Goal: Task Accomplishment & Management: Use online tool/utility

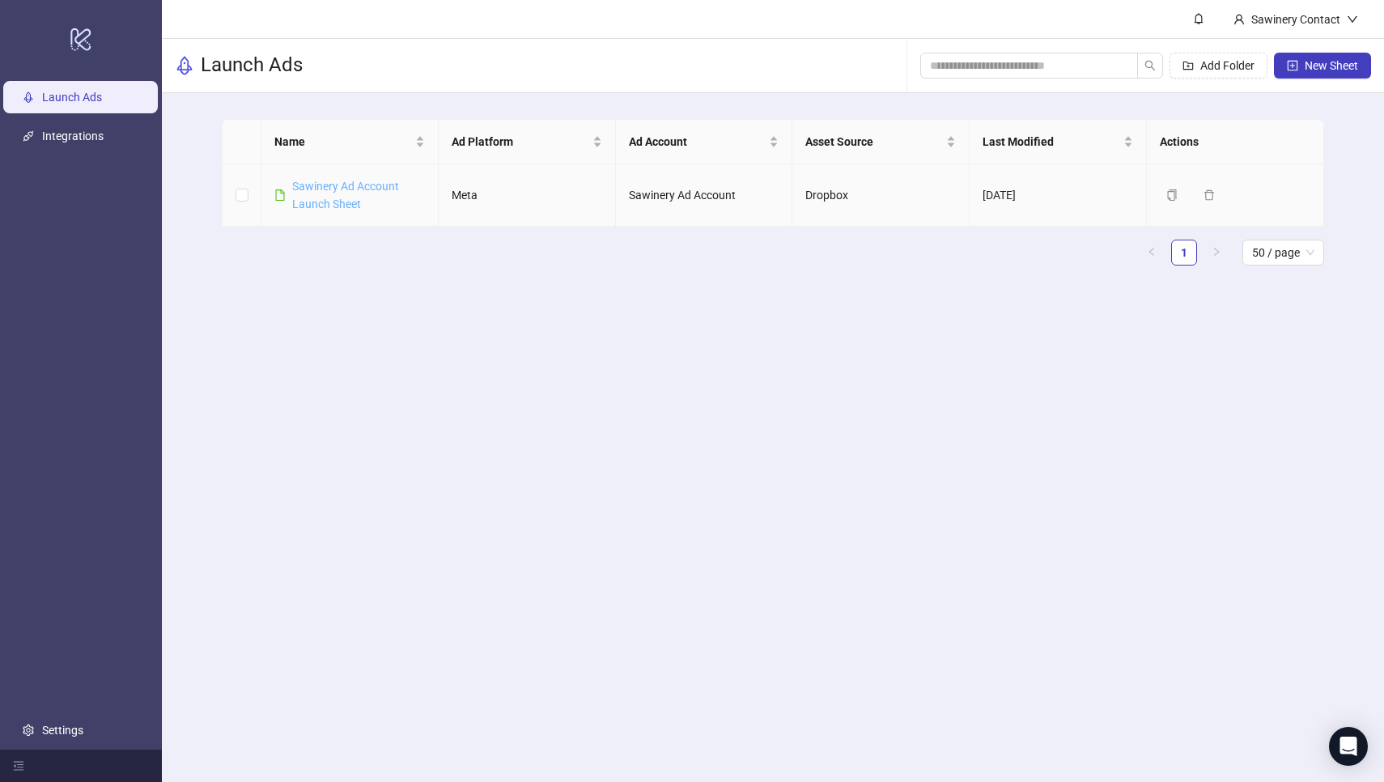
click at [355, 200] on link "Sawinery Ad Account Launch Sheet" at bounding box center [345, 195] width 107 height 31
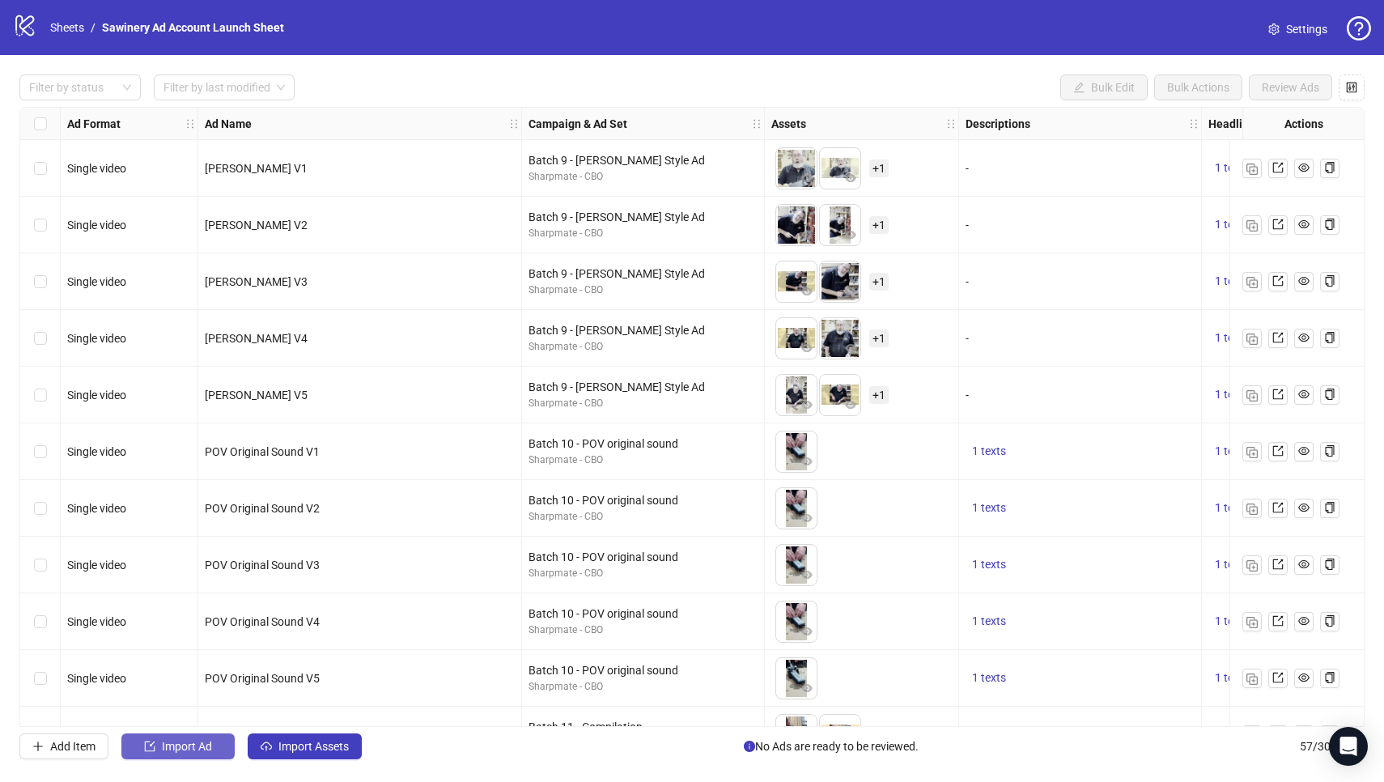
click at [193, 753] on button "Import Ad" at bounding box center [177, 746] width 113 height 26
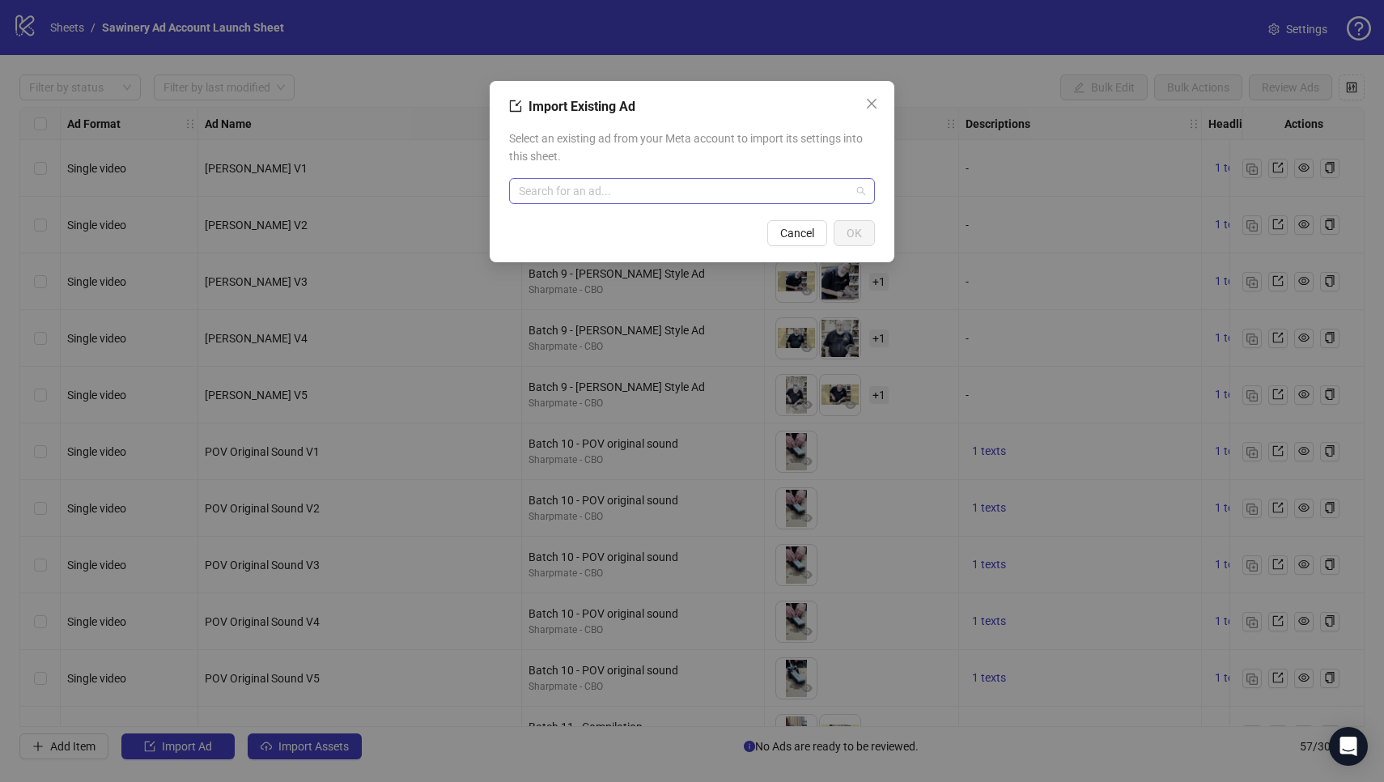
click at [581, 182] on input "search" at bounding box center [685, 191] width 332 height 24
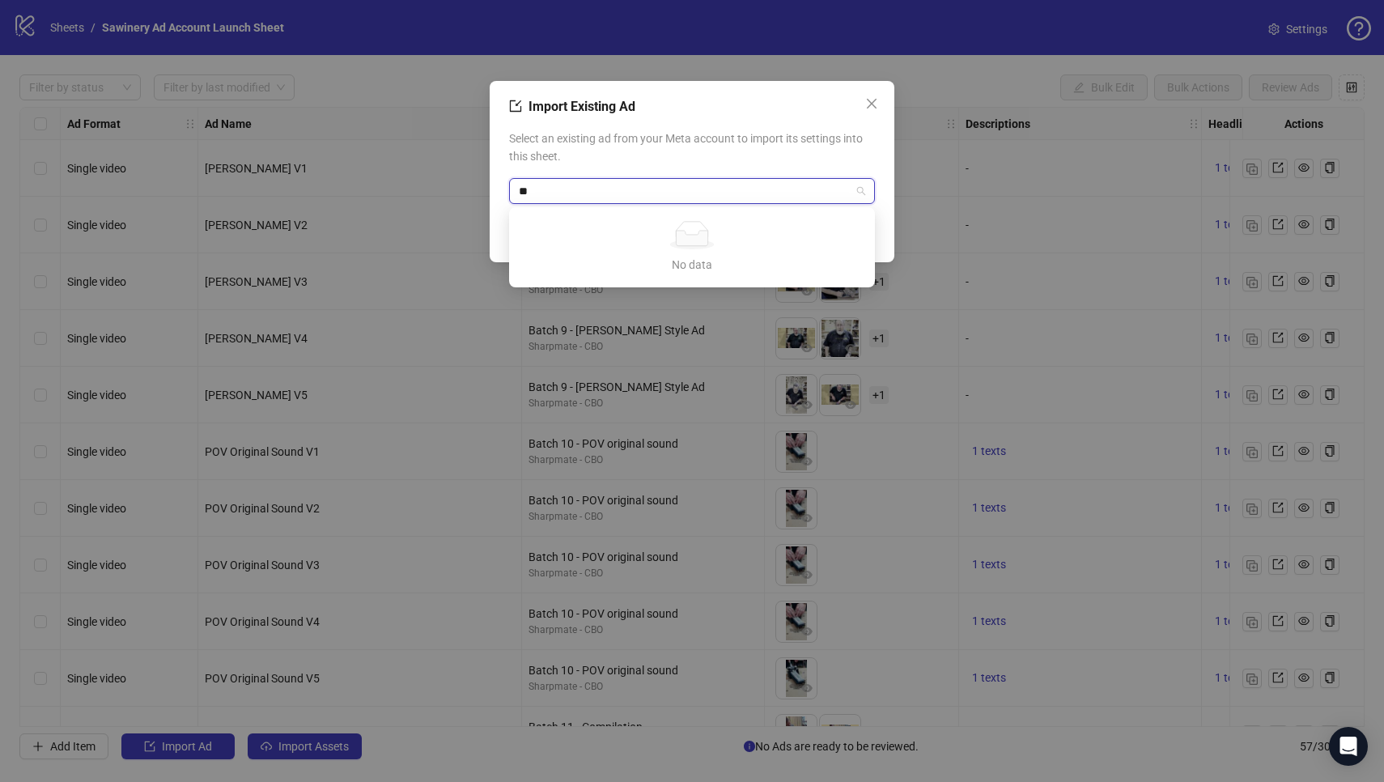
type input "***"
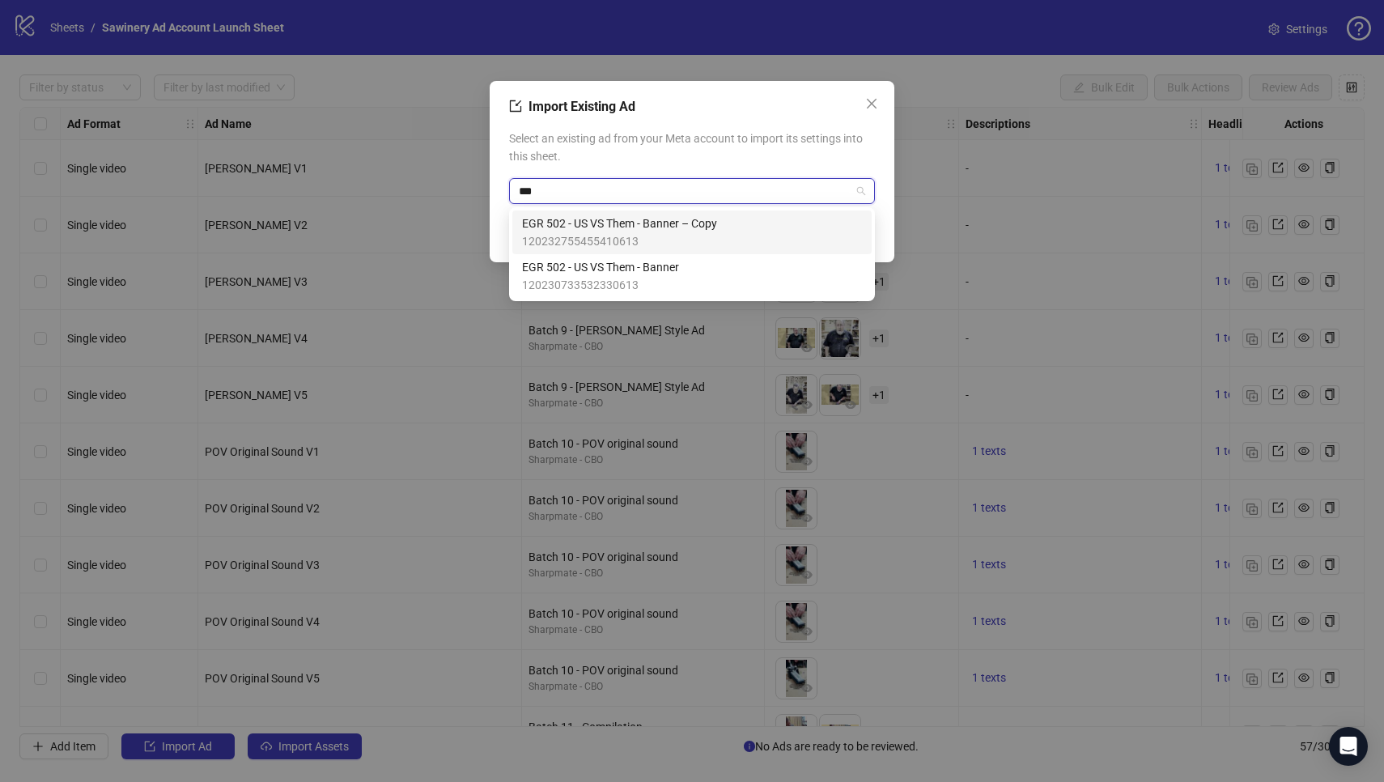
click at [641, 261] on span "EGR 502 - US VS Them - Banner" at bounding box center [600, 267] width 157 height 18
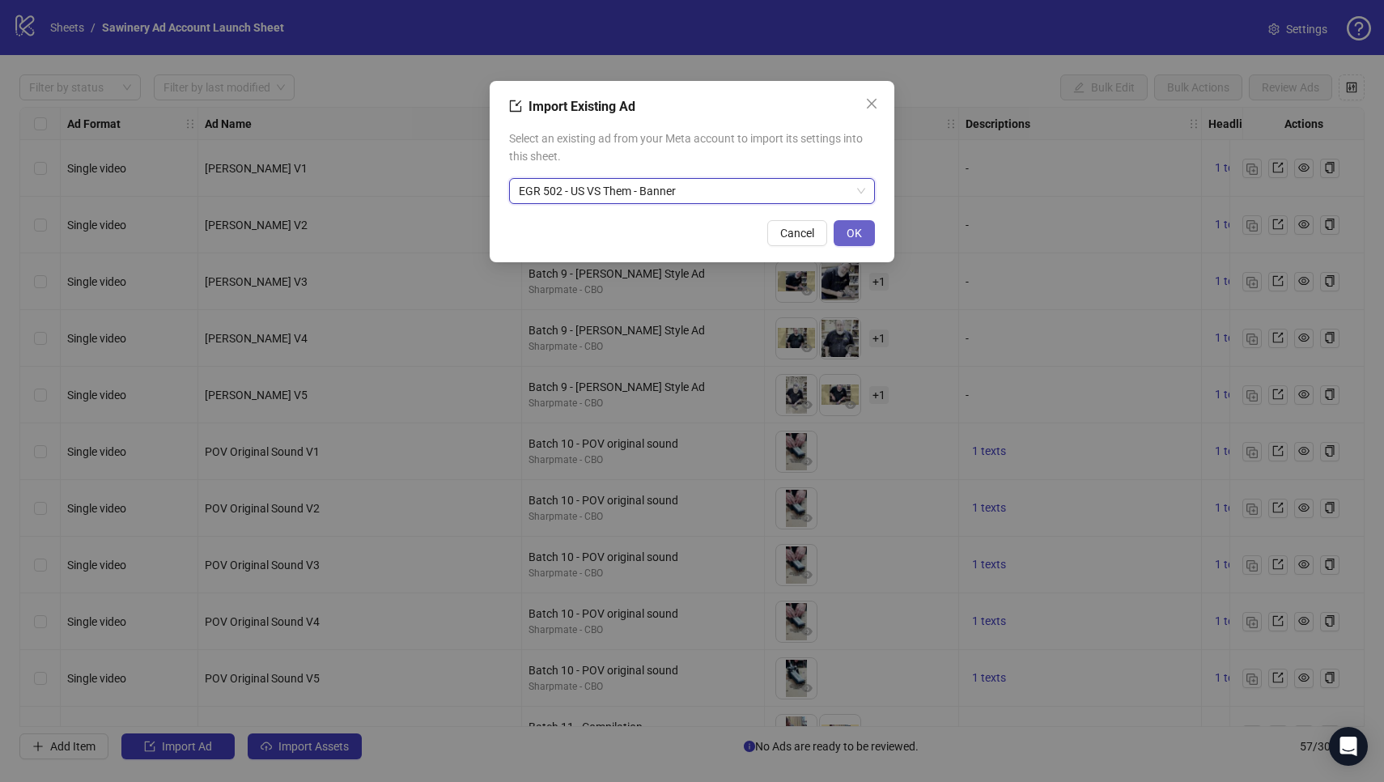
click at [863, 223] on button "OK" at bounding box center [853, 233] width 41 height 26
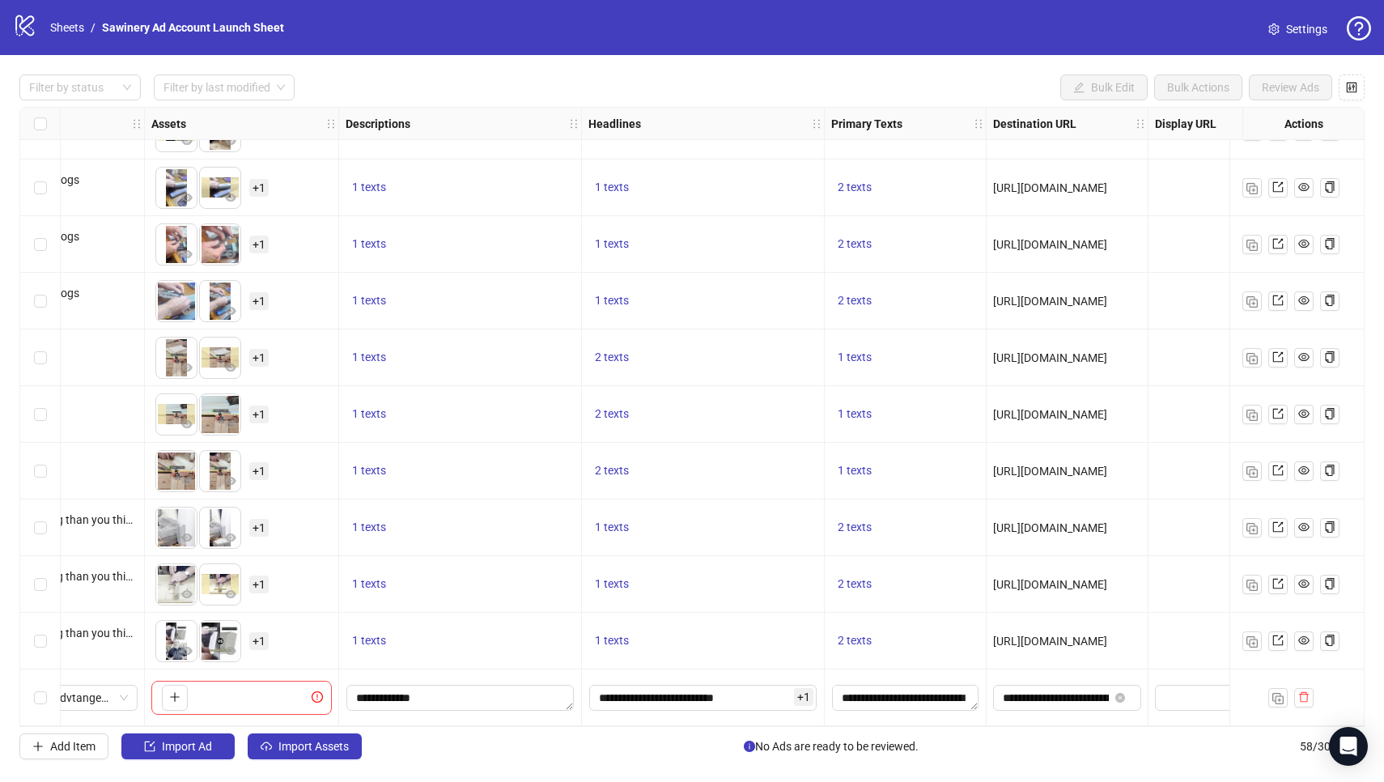
scroll to position [2706, 669]
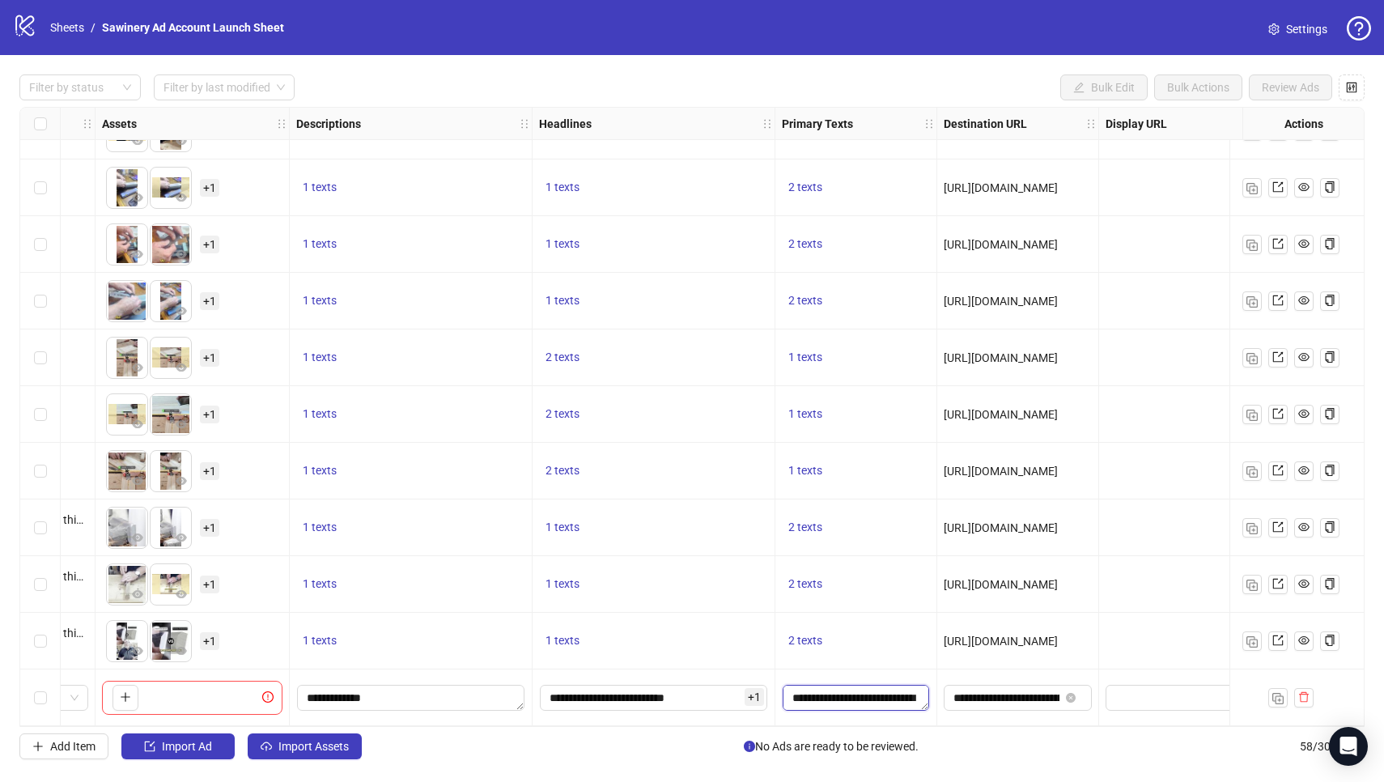
click at [865, 689] on textarea "**********" at bounding box center [855, 698] width 146 height 26
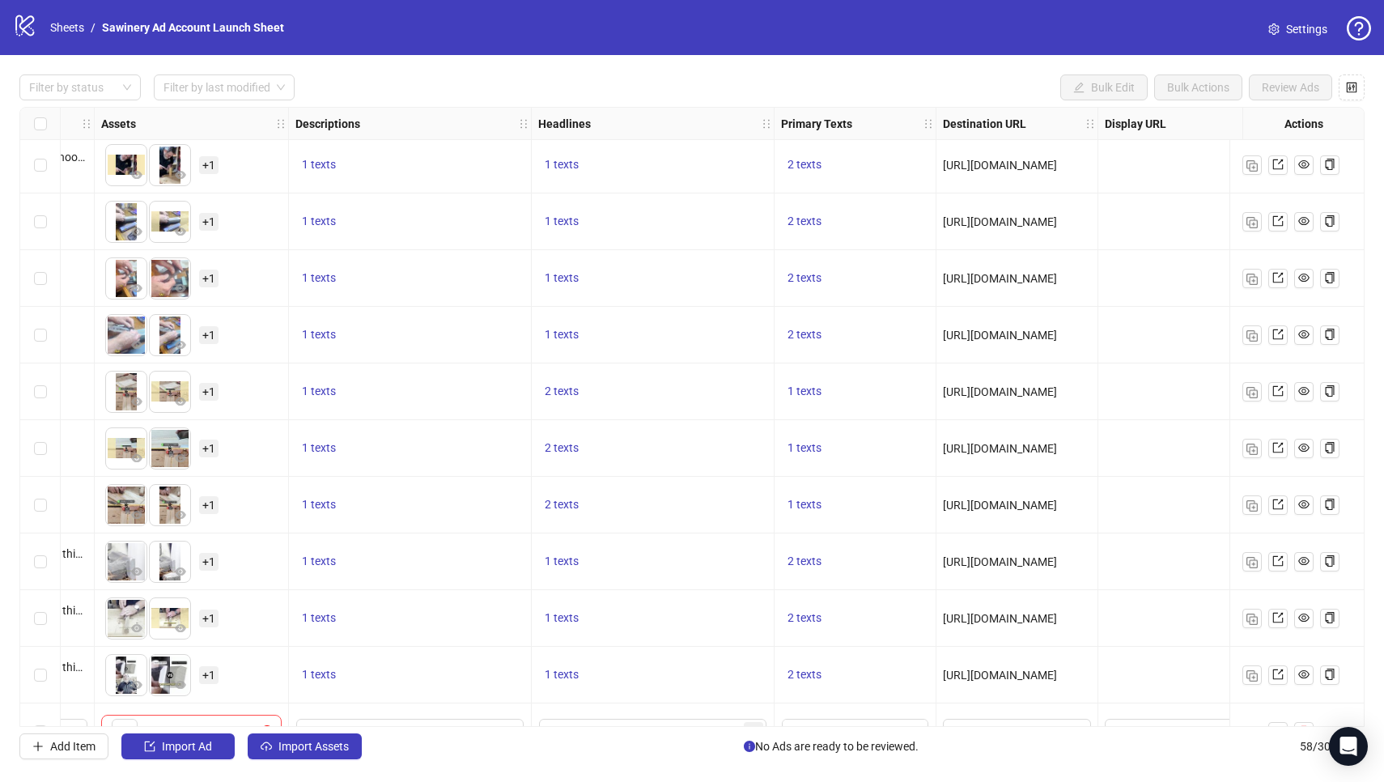
scroll to position [2679, 670]
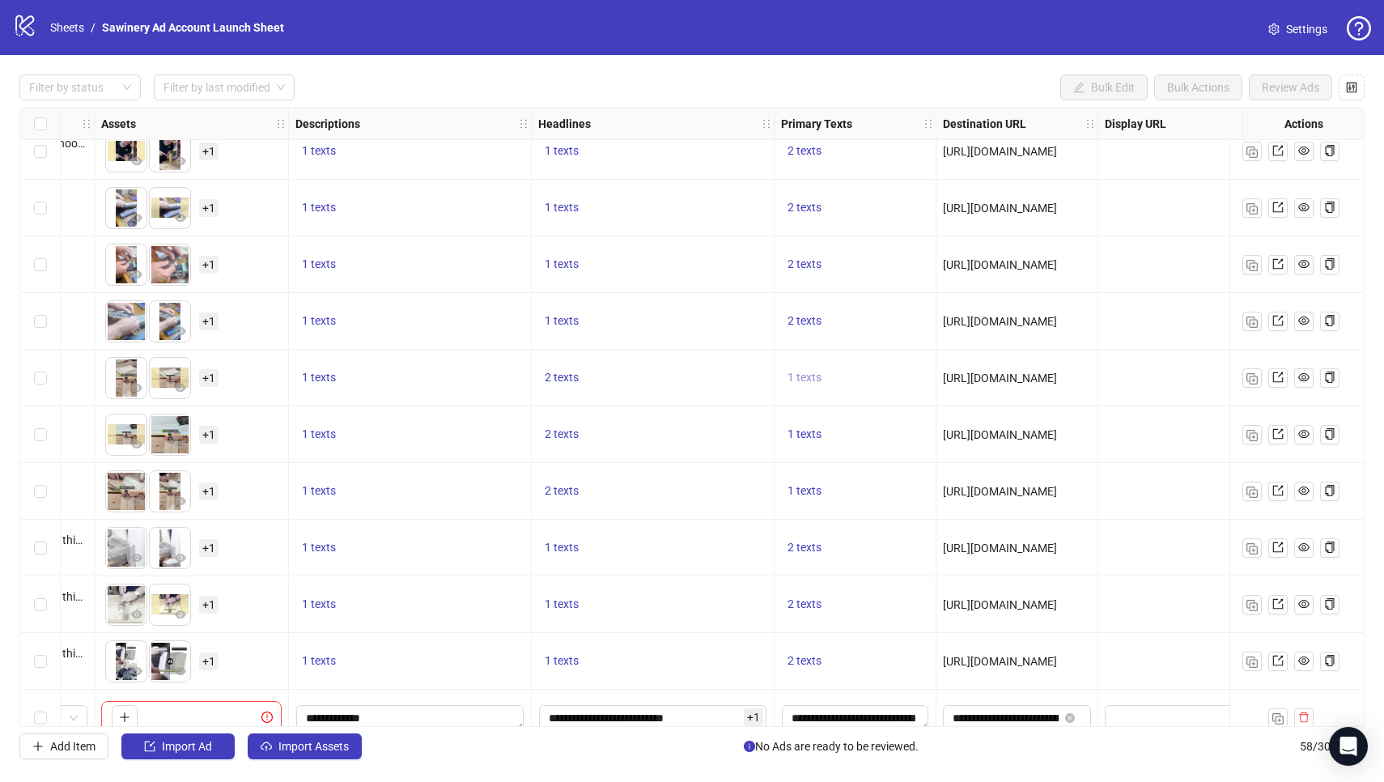
click at [802, 370] on button "1 texts" at bounding box center [804, 377] width 47 height 19
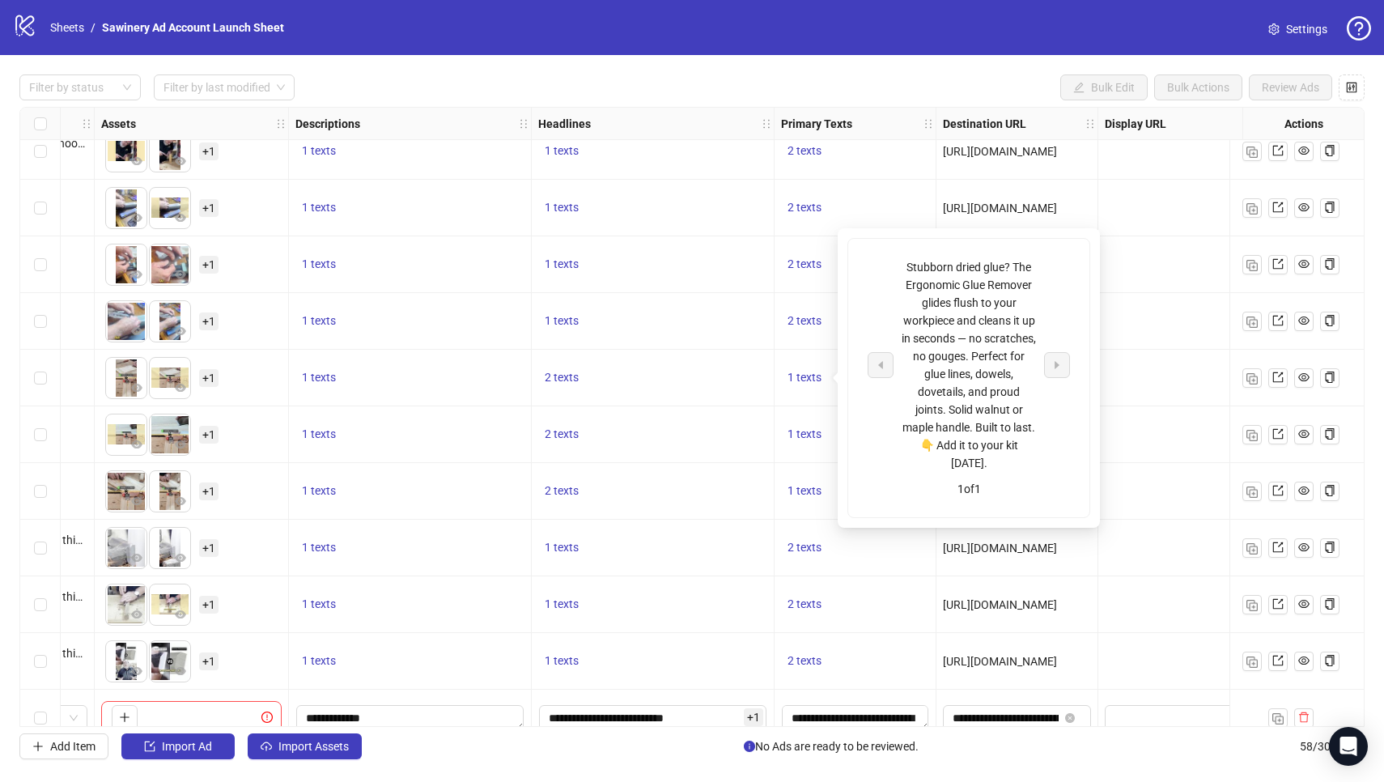
click at [985, 389] on div "Stubborn dried glue? The Ergonomic Glue Remover glides flush to your workpiece …" at bounding box center [968, 365] width 134 height 214
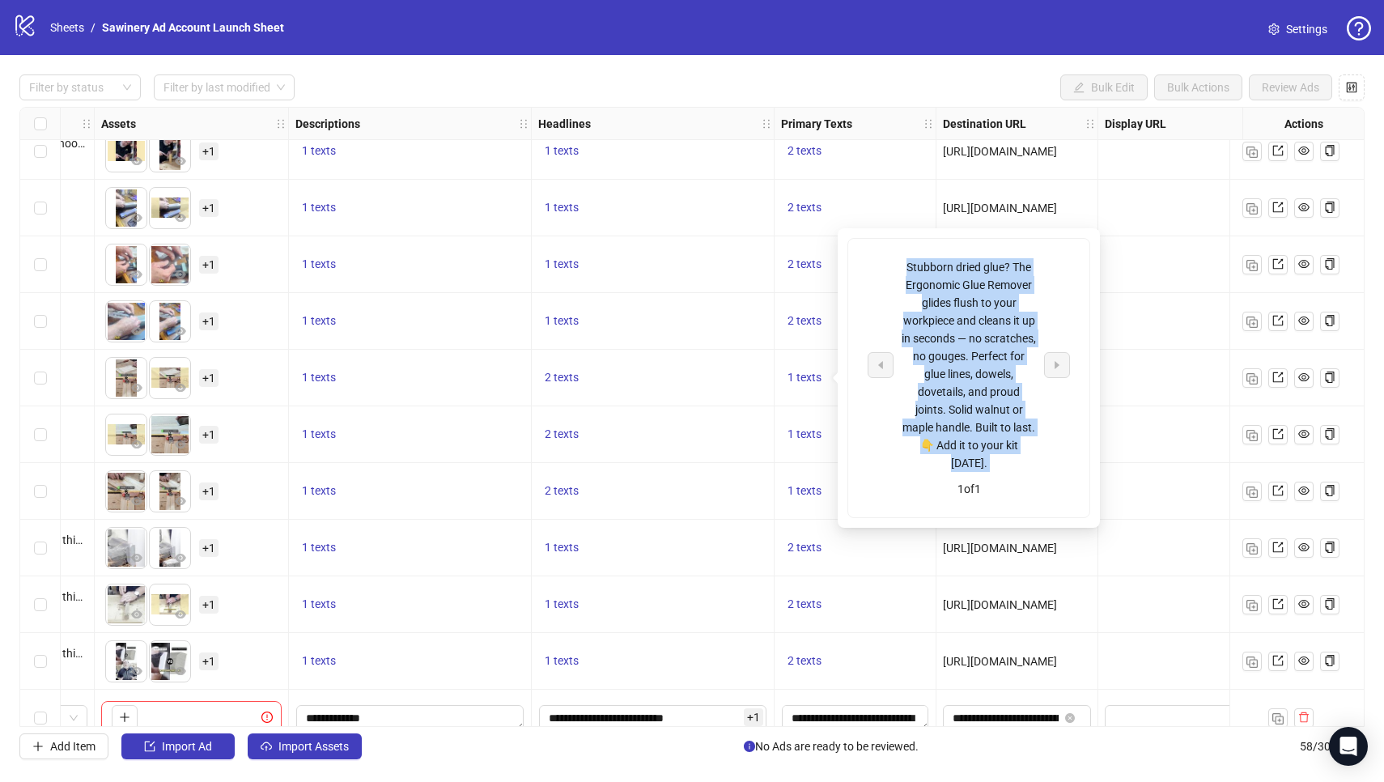
drag, startPoint x: 901, startPoint y: 256, endPoint x: 1011, endPoint y: 472, distance: 241.7
click at [1011, 472] on div "Stubborn dried glue? The Ergonomic Glue Remover glides flush to your workpiece …" at bounding box center [968, 378] width 241 height 278
copy div "Stubborn dried glue? The Ergonomic Glue Remover glides flush to your workpiece …"
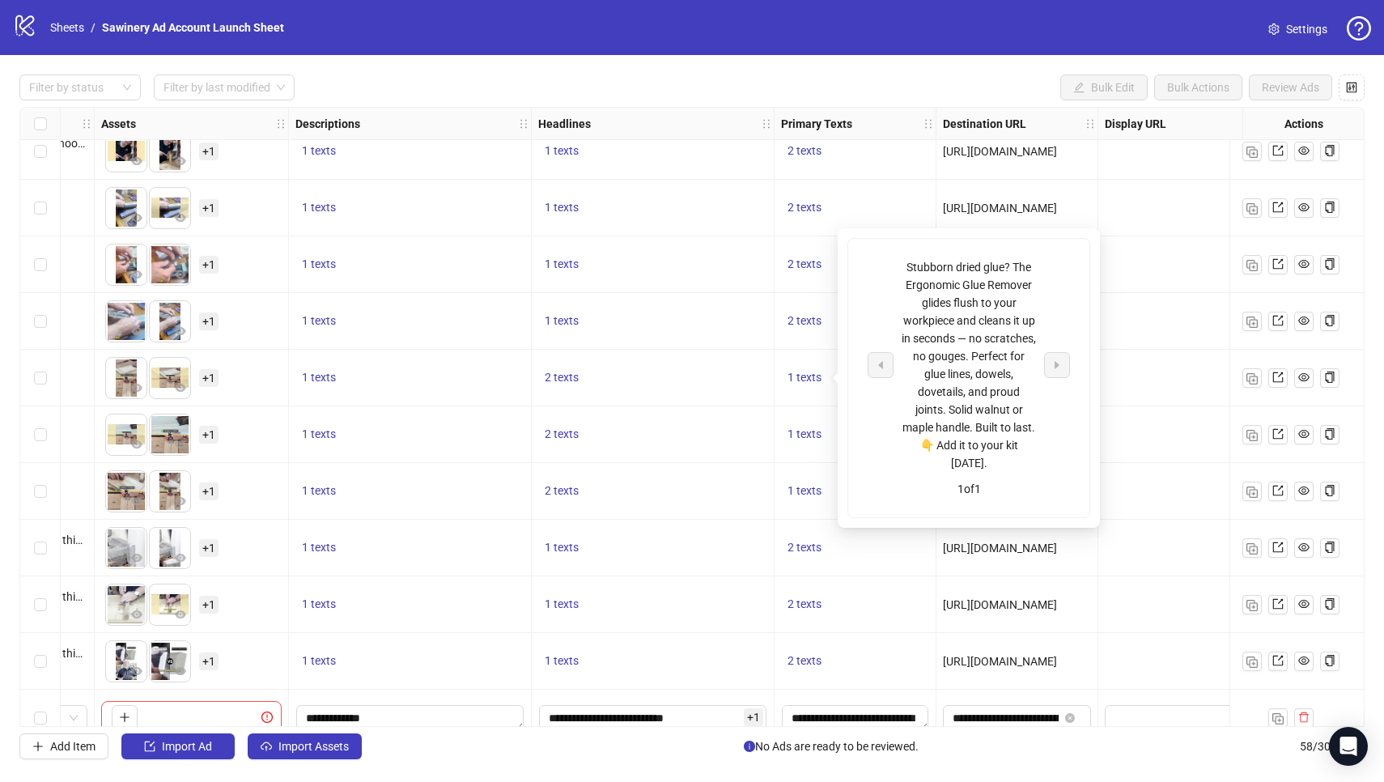
click at [755, 415] on div "2 texts" at bounding box center [653, 434] width 243 height 57
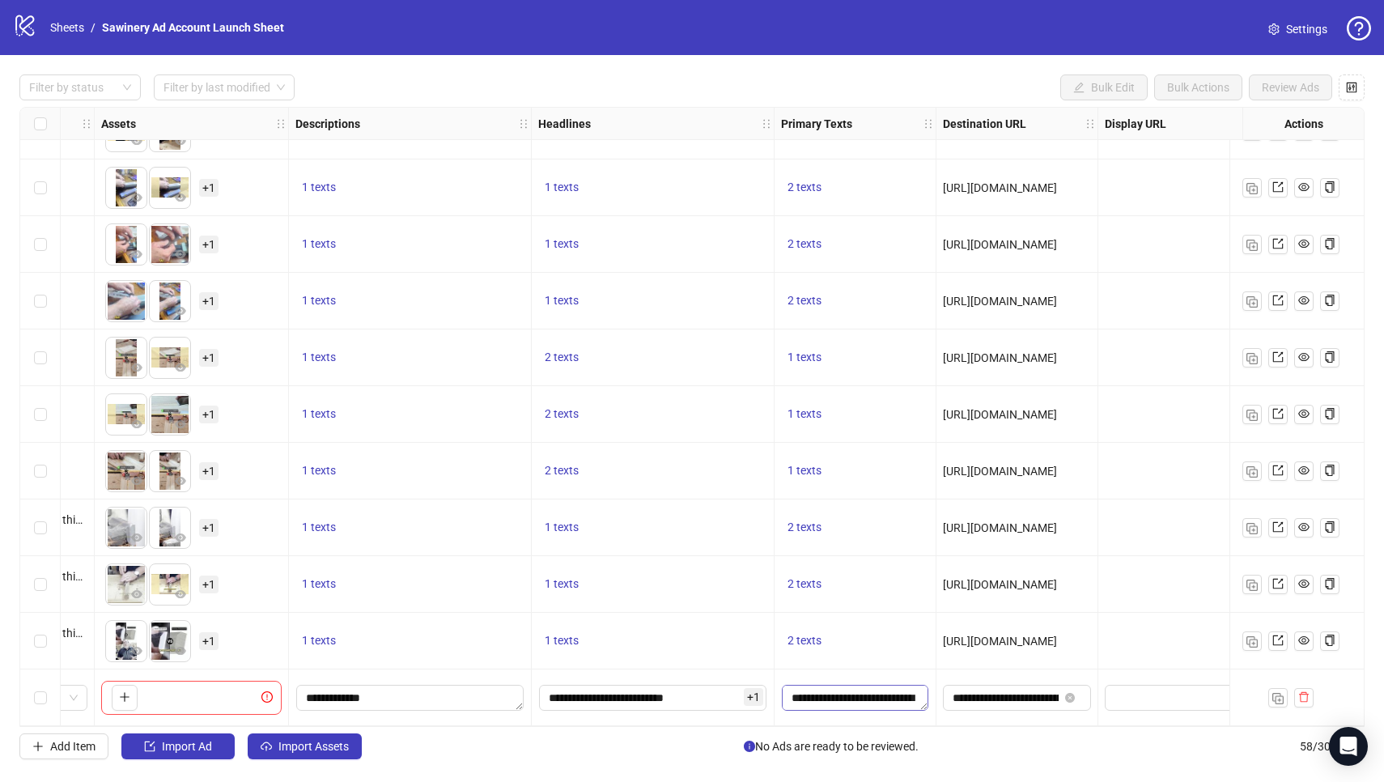
scroll to position [2706, 670]
click at [843, 702] on textarea "**********" at bounding box center [855, 698] width 146 height 26
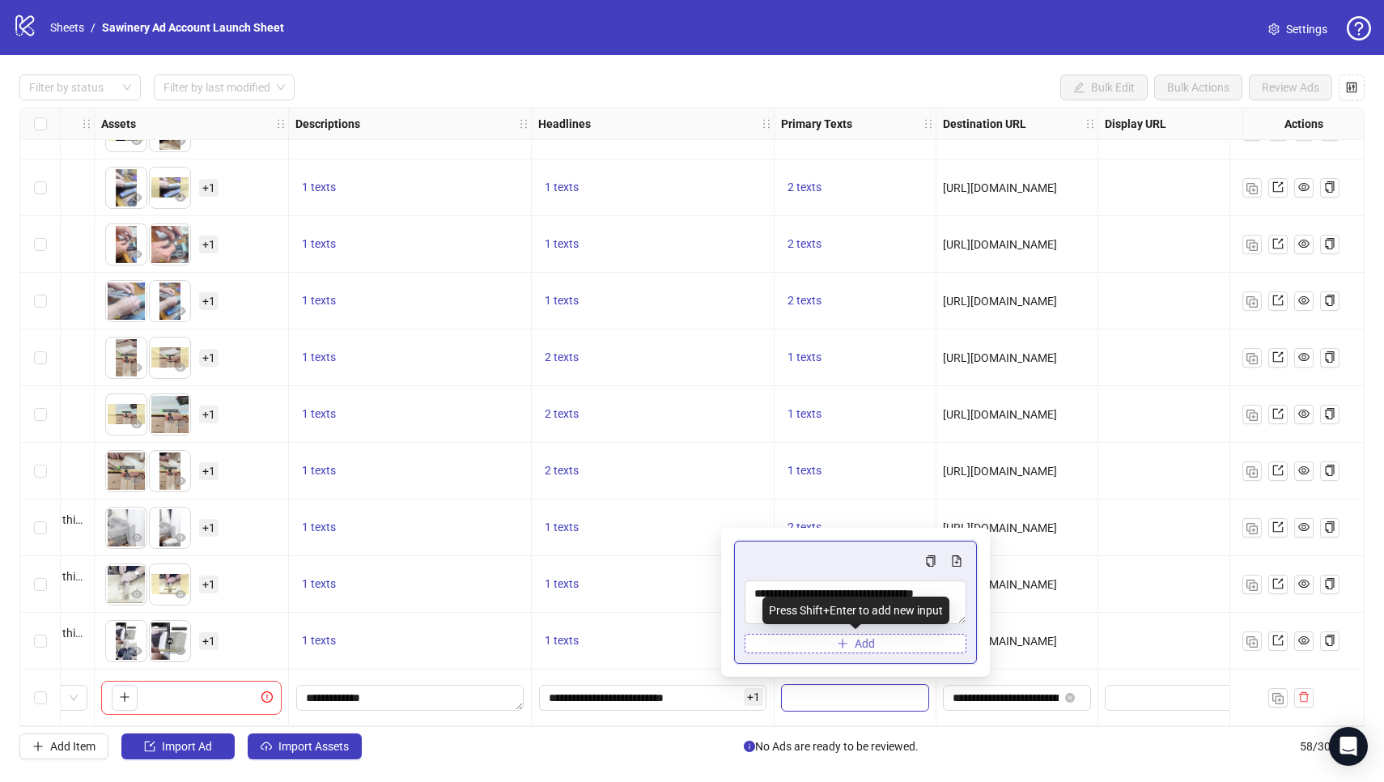
click at [901, 644] on button "Add" at bounding box center [855, 643] width 222 height 19
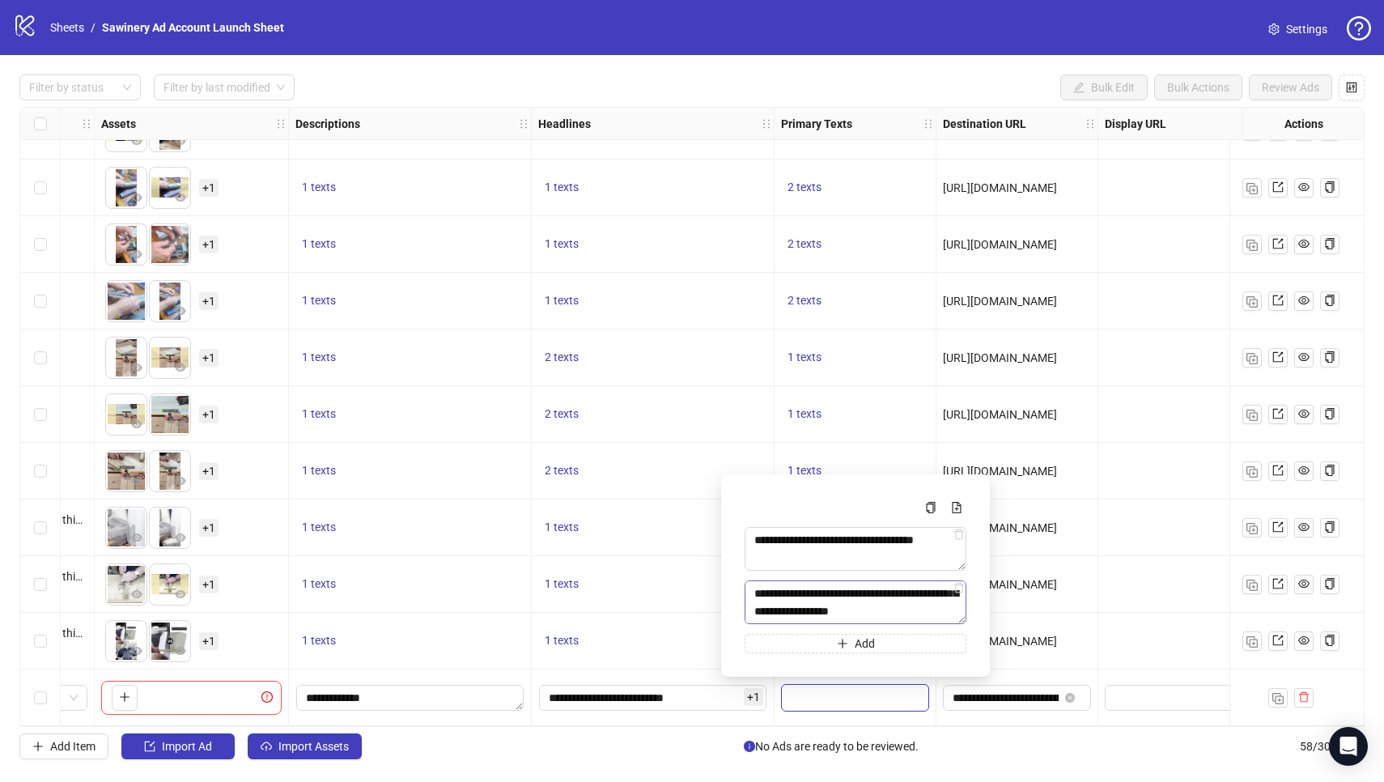
scroll to position [89, 0]
type textarea "**********"
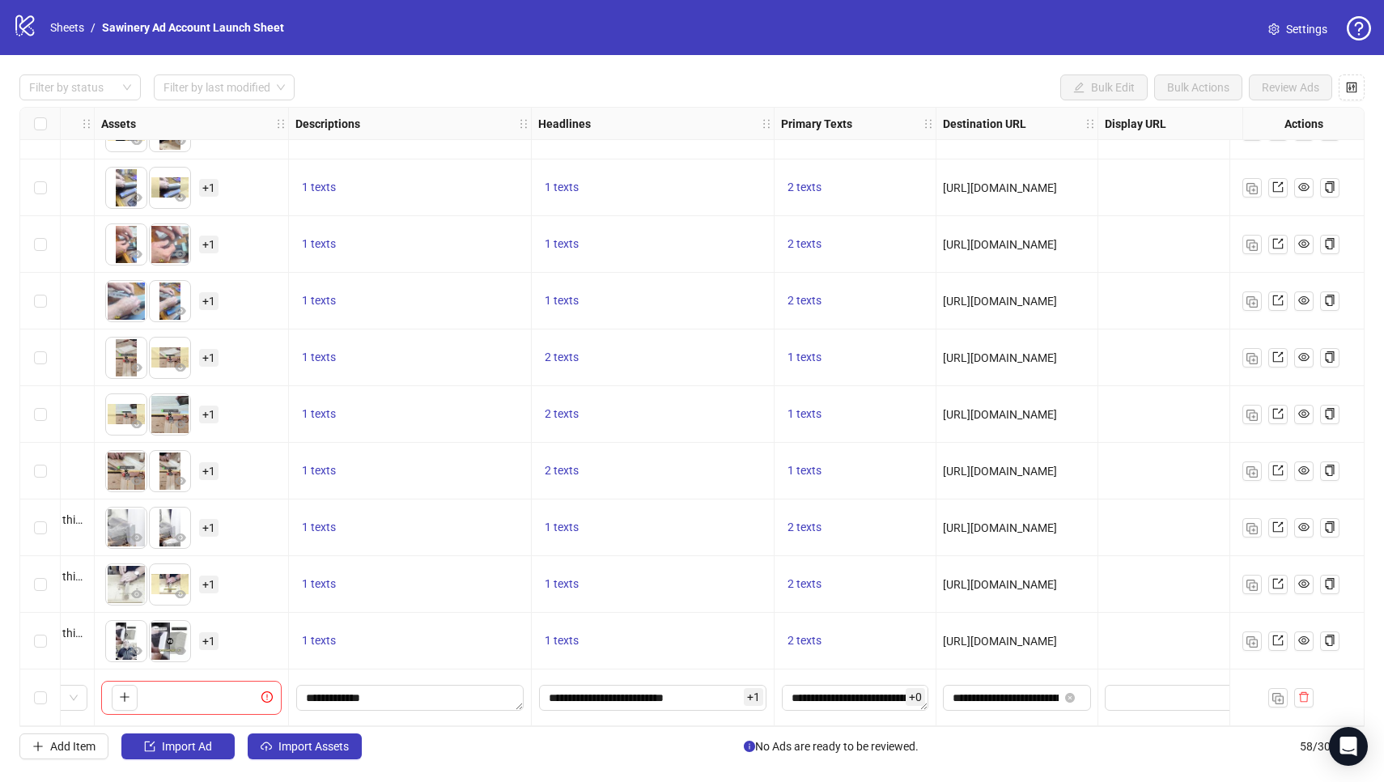
click at [680, 642] on div "1 texts" at bounding box center [652, 640] width 229 height 19
click at [134, 420] on icon "eye" at bounding box center [136, 424] width 11 height 8
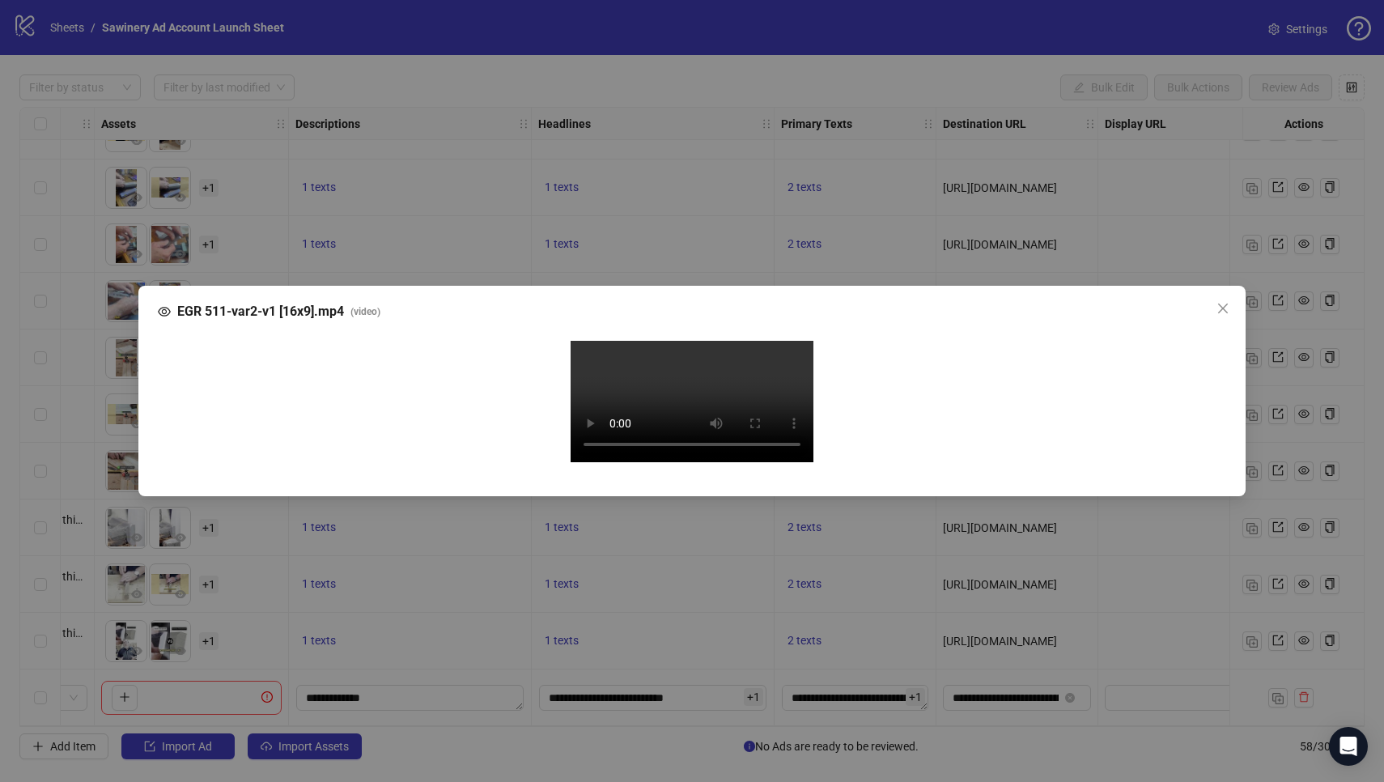
click at [498, 173] on div "EGR 511-var2-v1 [16x9].mp4 ( video ) Your browser does not support the video ta…" at bounding box center [692, 391] width 1384 height 782
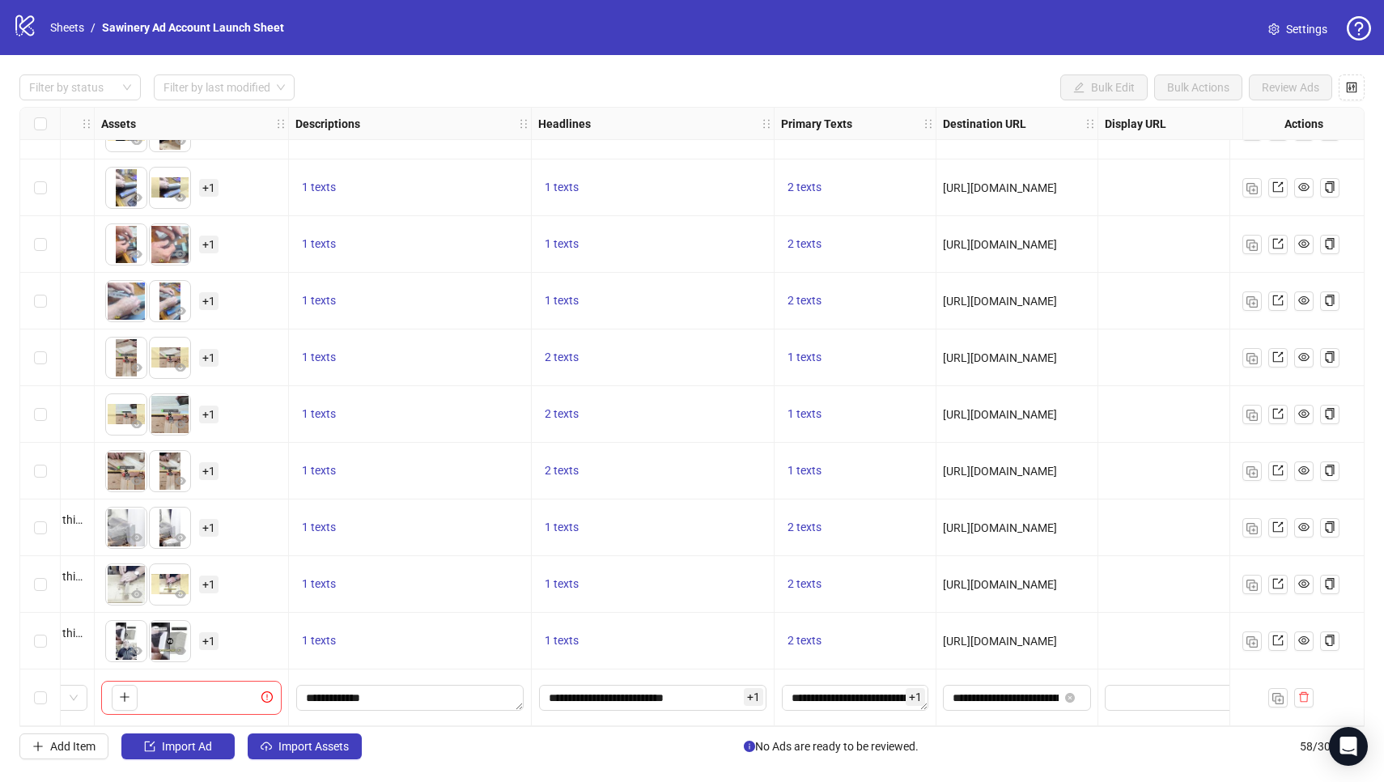
click at [556, 396] on div "2 texts" at bounding box center [653, 414] width 243 height 57
click at [556, 407] on span "2 texts" at bounding box center [562, 413] width 34 height 13
click at [813, 396] on icon "caret-right" at bounding box center [814, 395] width 5 height 8
click at [620, 385] on div "Best Way To Remove Dry Glue 2 of 2" at bounding box center [725, 408] width 241 height 100
click at [646, 577] on div "1 texts" at bounding box center [652, 583] width 229 height 19
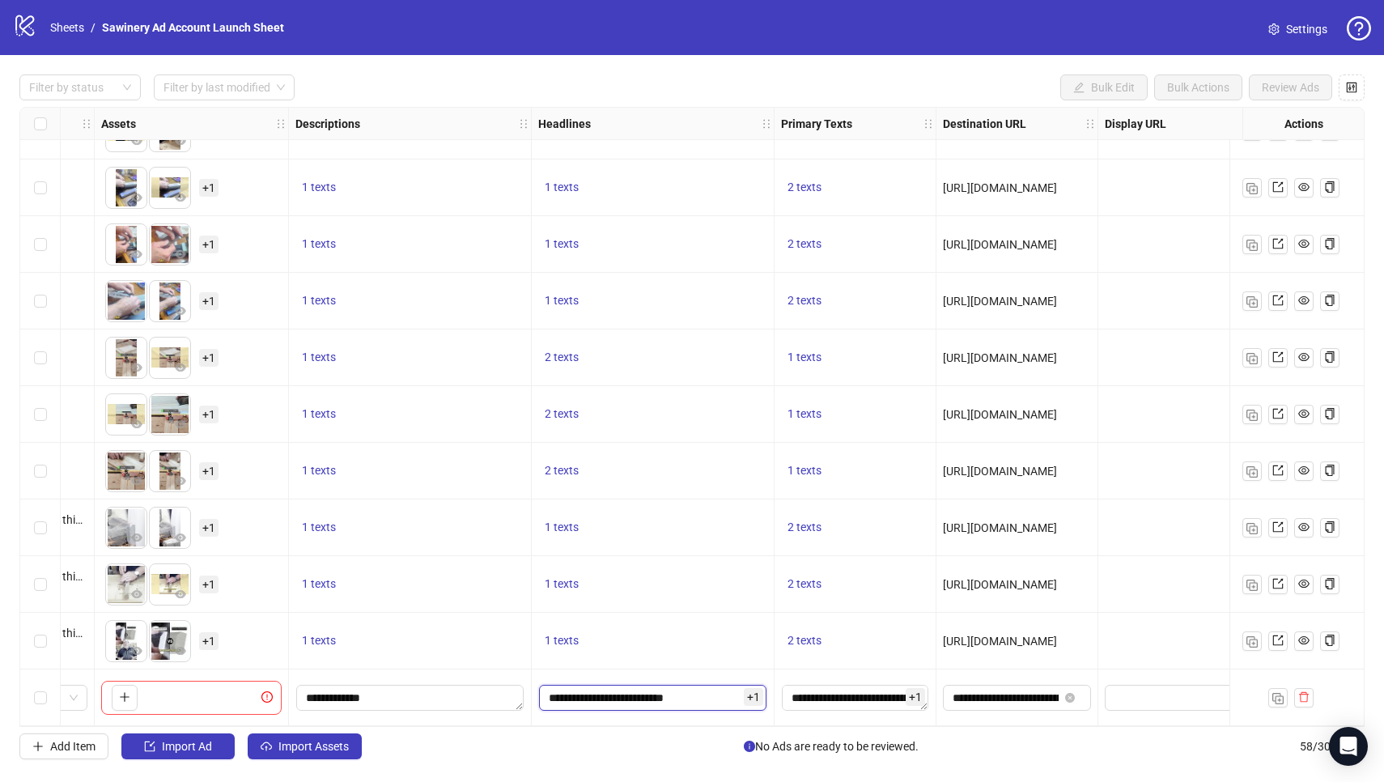
click at [671, 700] on input "**********" at bounding box center [652, 698] width 227 height 26
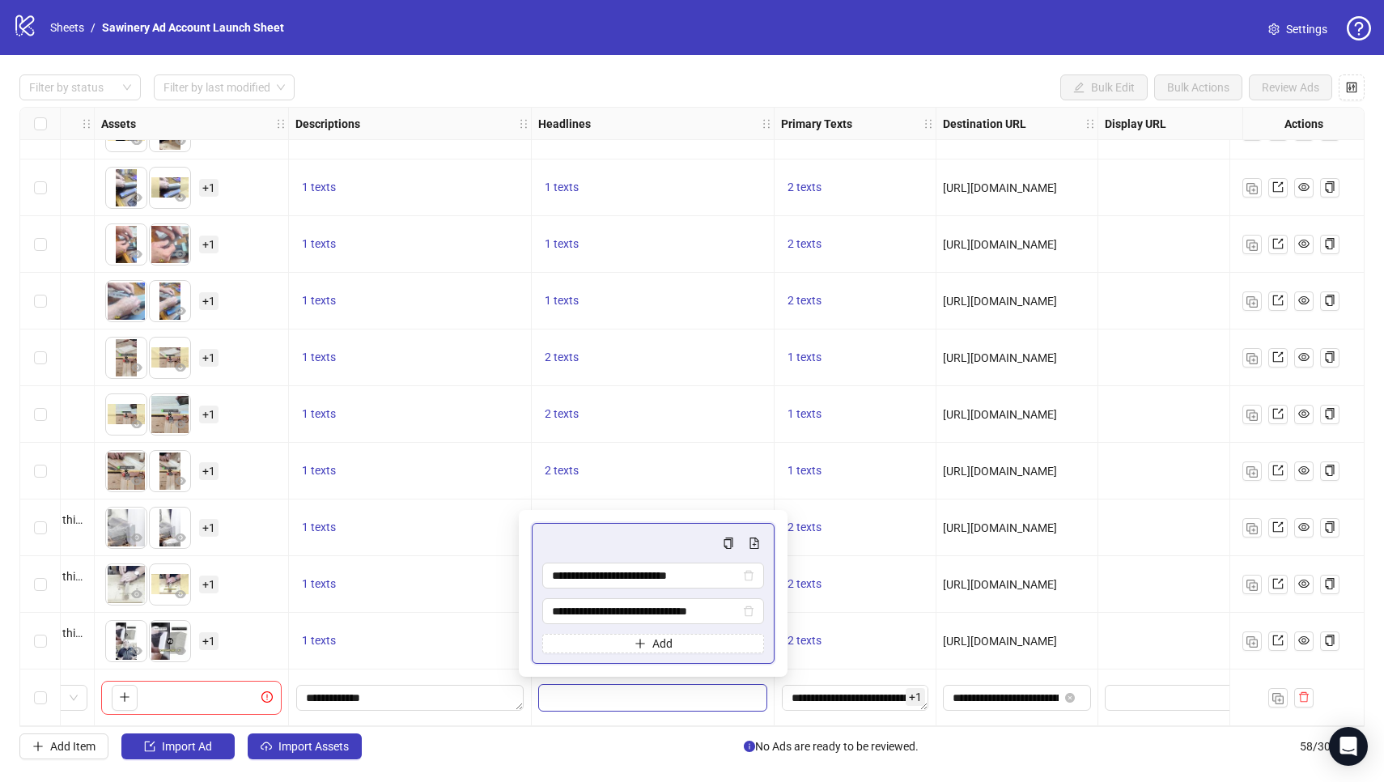
click at [676, 414] on div "2 texts" at bounding box center [652, 414] width 229 height 19
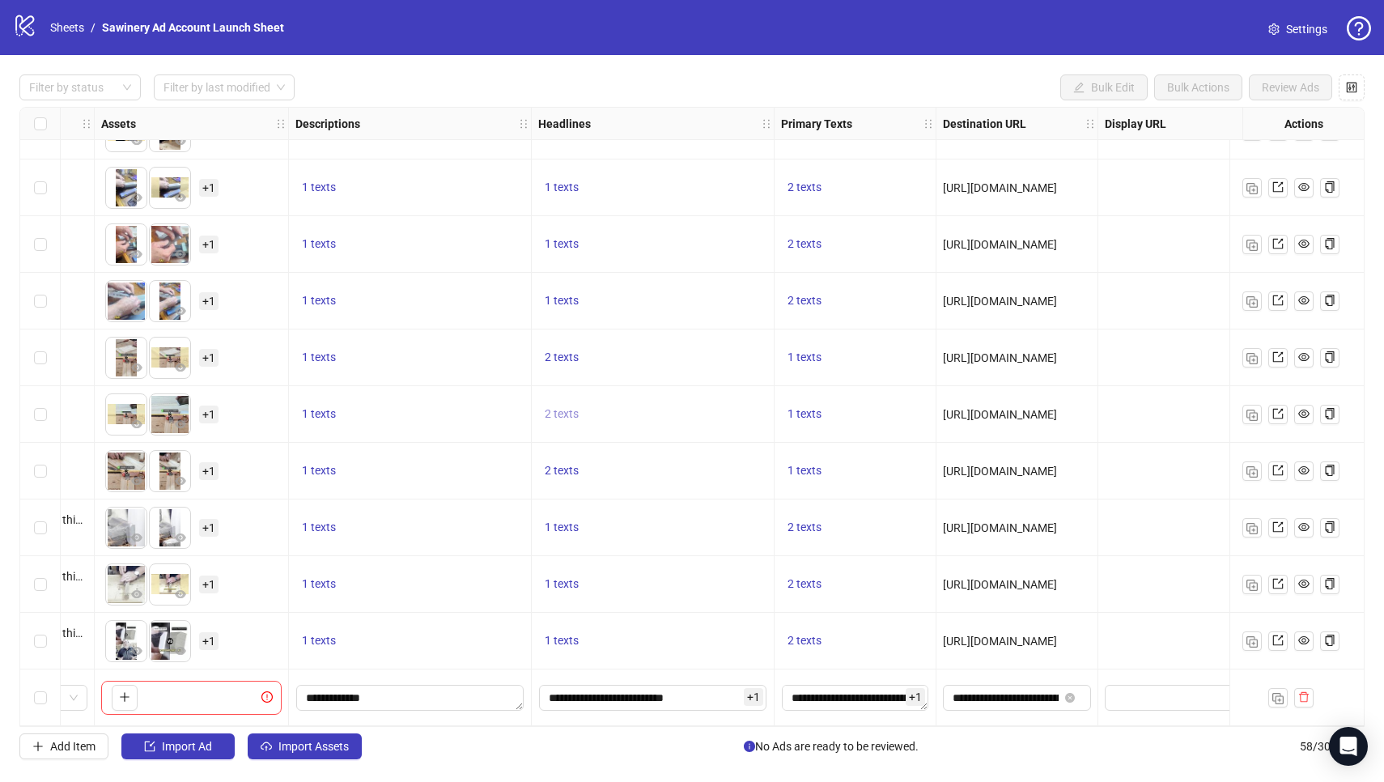
click at [559, 413] on span "2 texts" at bounding box center [562, 413] width 34 height 13
click at [700, 391] on div "Best Way To Remove Dry Glue" at bounding box center [726, 395] width 134 height 36
click at [625, 387] on button "button" at bounding box center [638, 395] width 26 height 26
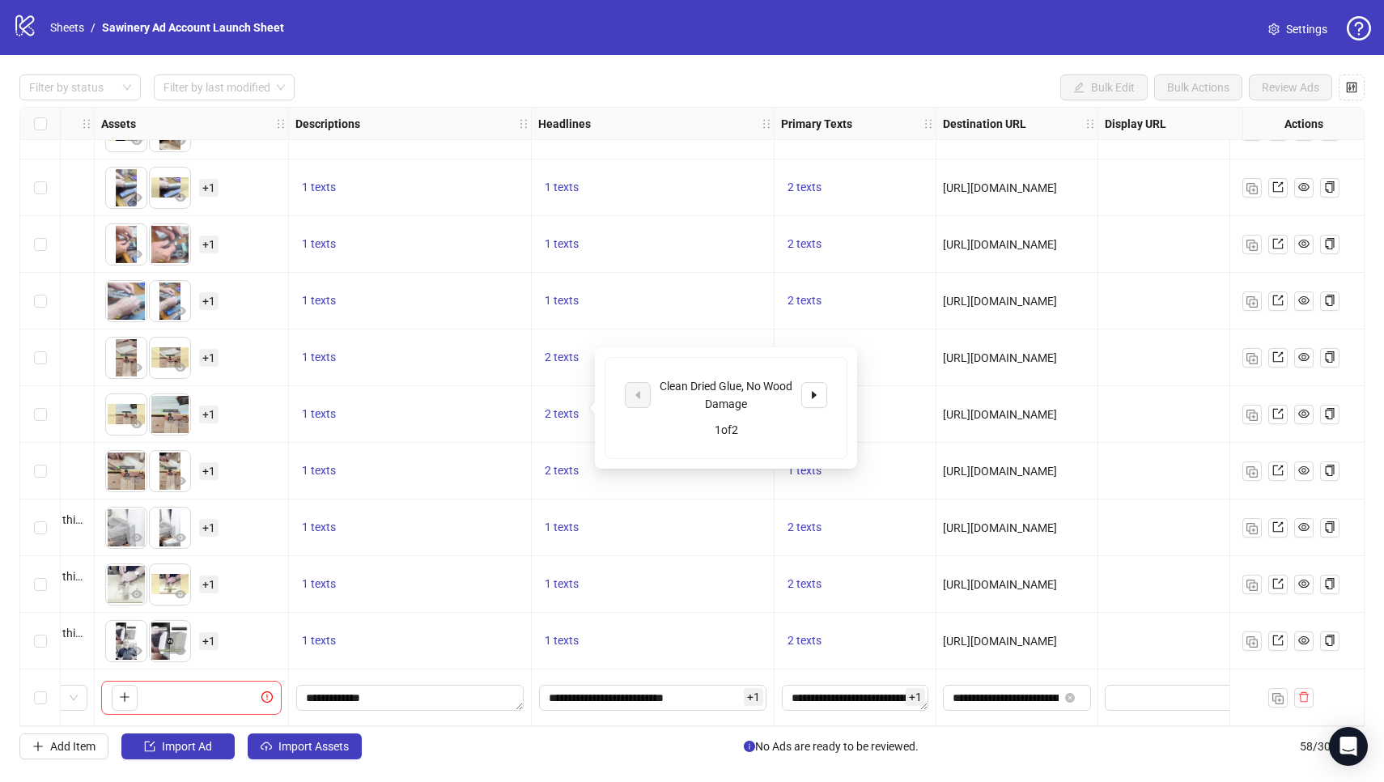
click at [695, 391] on div "Clean Dried Glue, No Wood Damage" at bounding box center [726, 395] width 134 height 36
copy div "Clean Dried Glue, No Wood Damage"
click at [659, 301] on div "1 texts" at bounding box center [652, 300] width 229 height 19
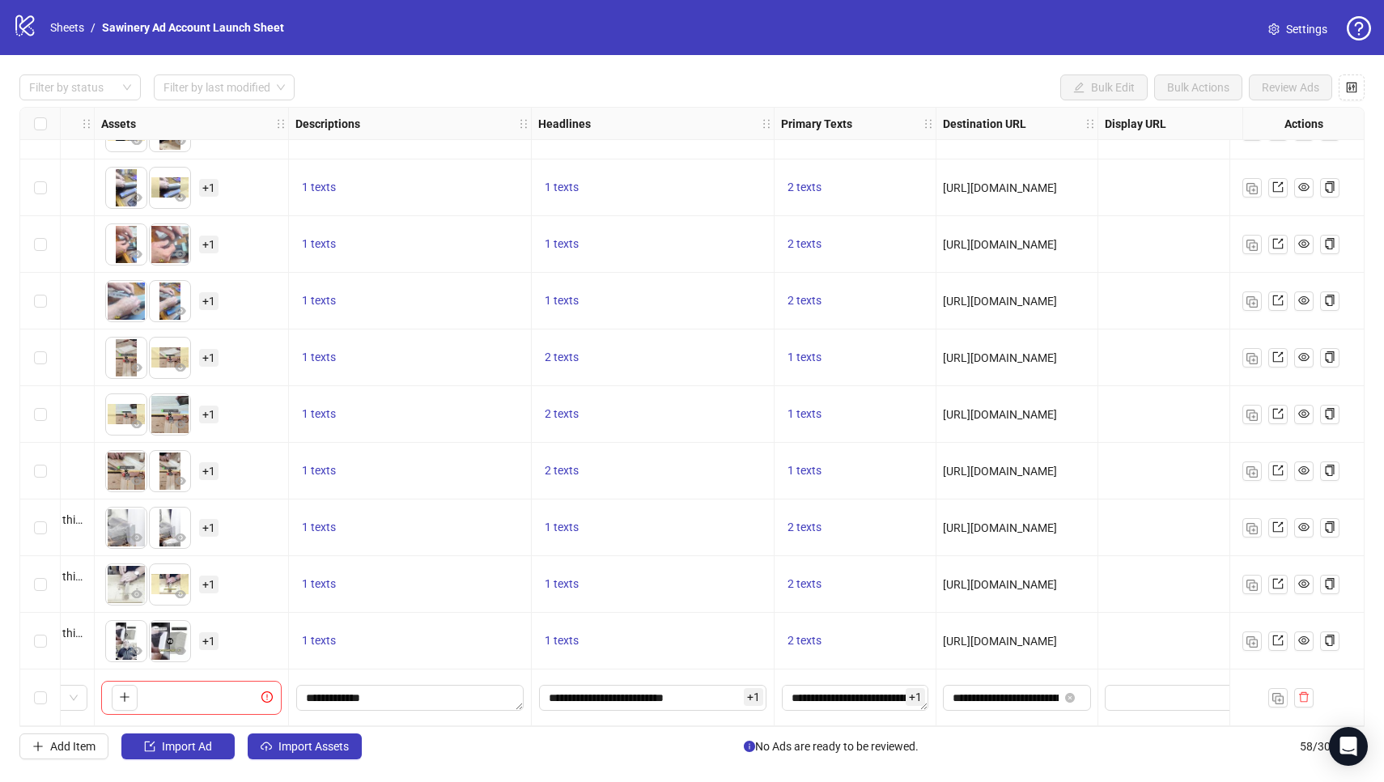
click at [750, 694] on span "+ 1" at bounding box center [753, 697] width 19 height 18
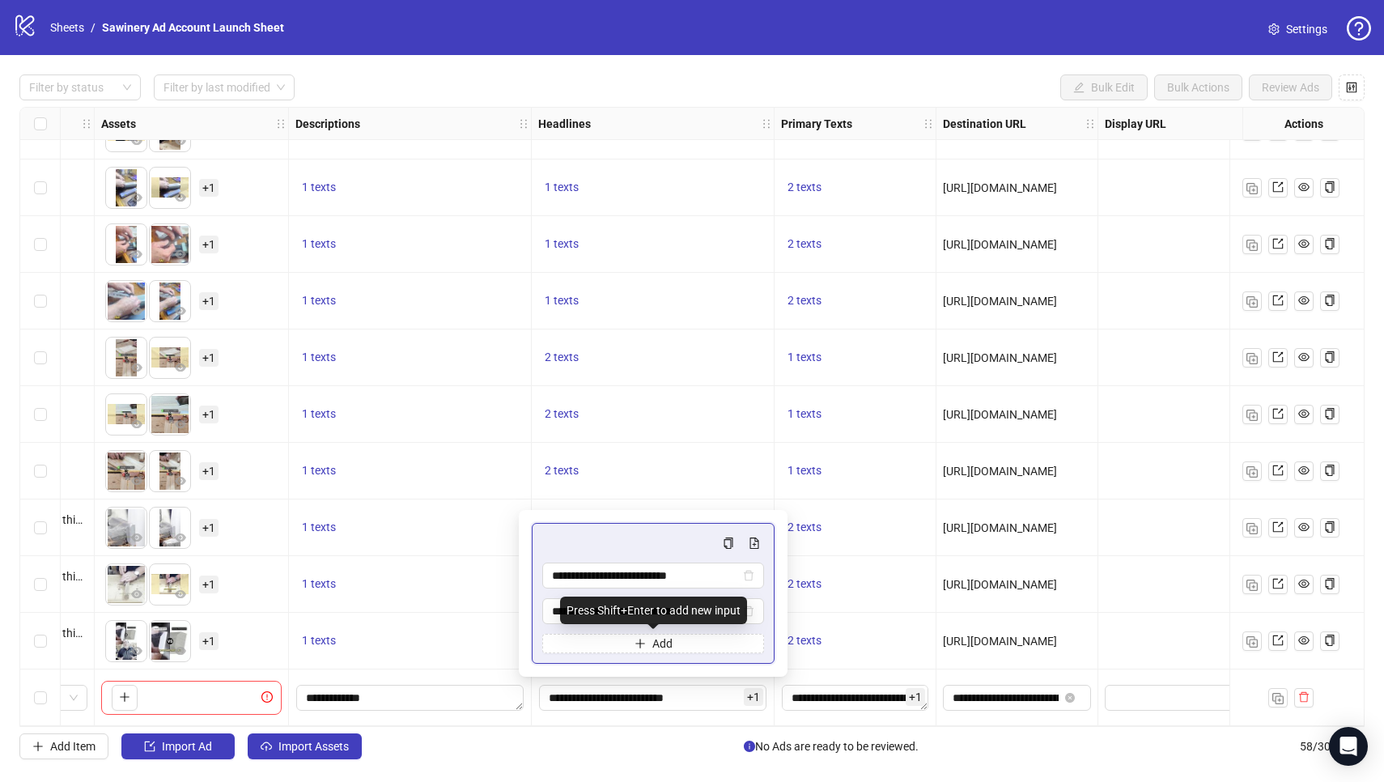
click at [687, 617] on div "Press Shift+Enter to add new input" at bounding box center [653, 610] width 187 height 28
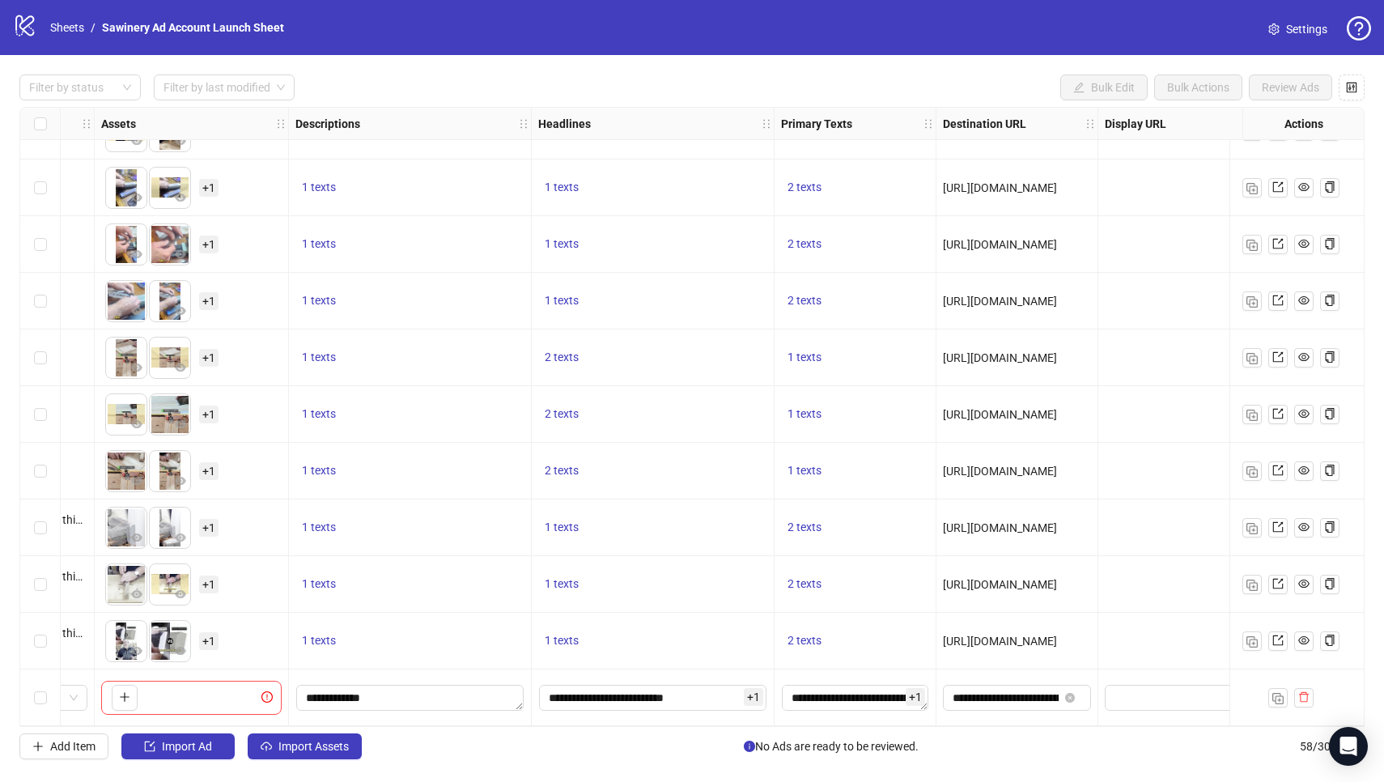
click at [752, 688] on span "+ 1" at bounding box center [753, 697] width 19 height 18
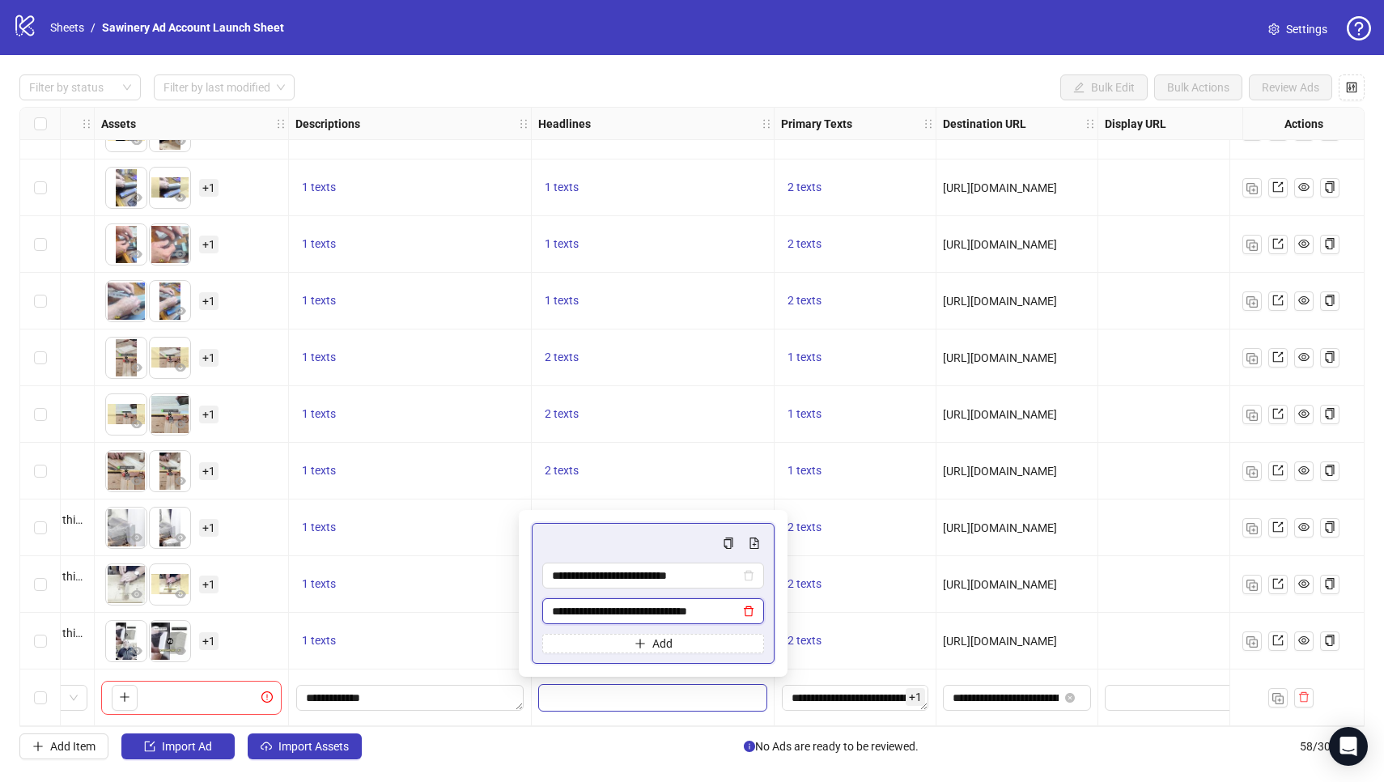
click at [750, 608] on icon "delete" at bounding box center [749, 611] width 10 height 11
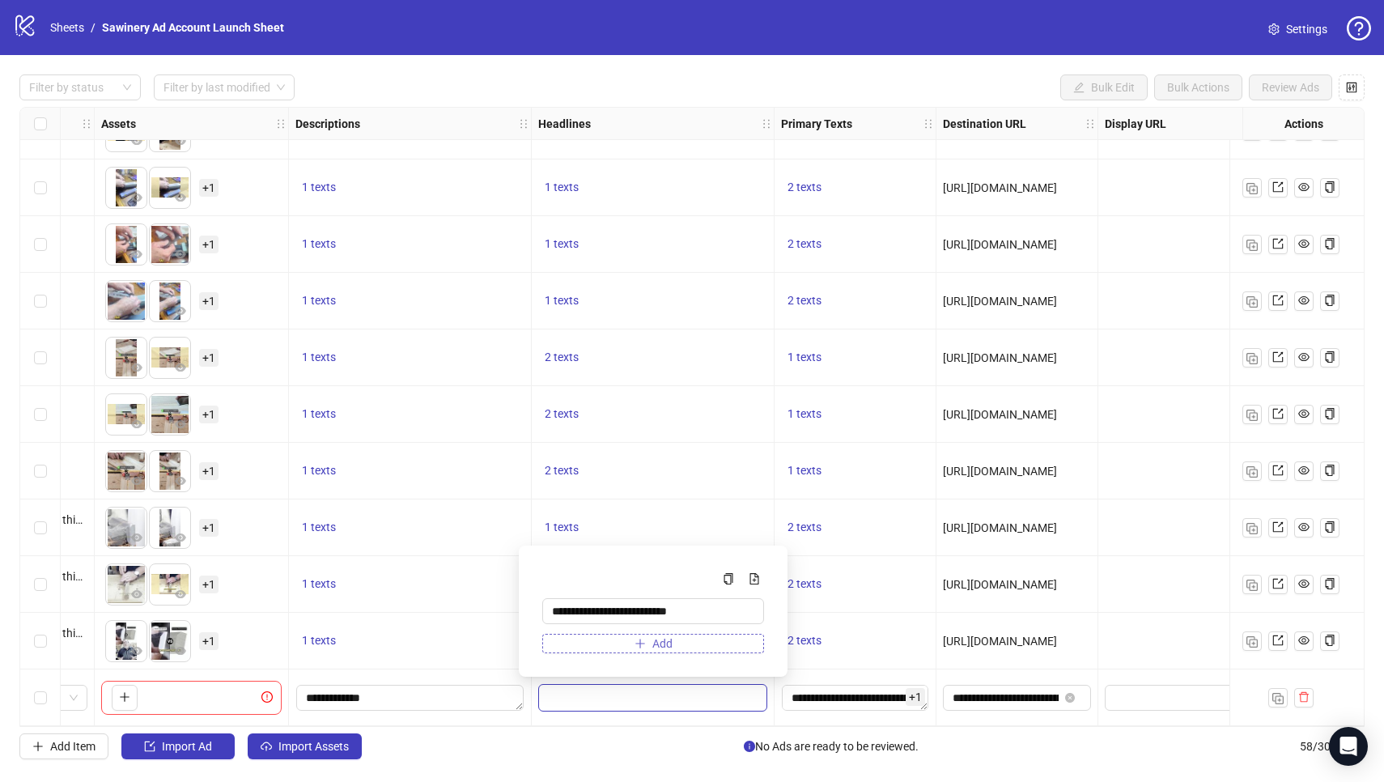
click at [717, 637] on button "Add" at bounding box center [653, 643] width 222 height 19
type input "**********"
click at [660, 506] on div "1 texts" at bounding box center [653, 527] width 243 height 57
click at [704, 695] on input "**********" at bounding box center [652, 698] width 227 height 26
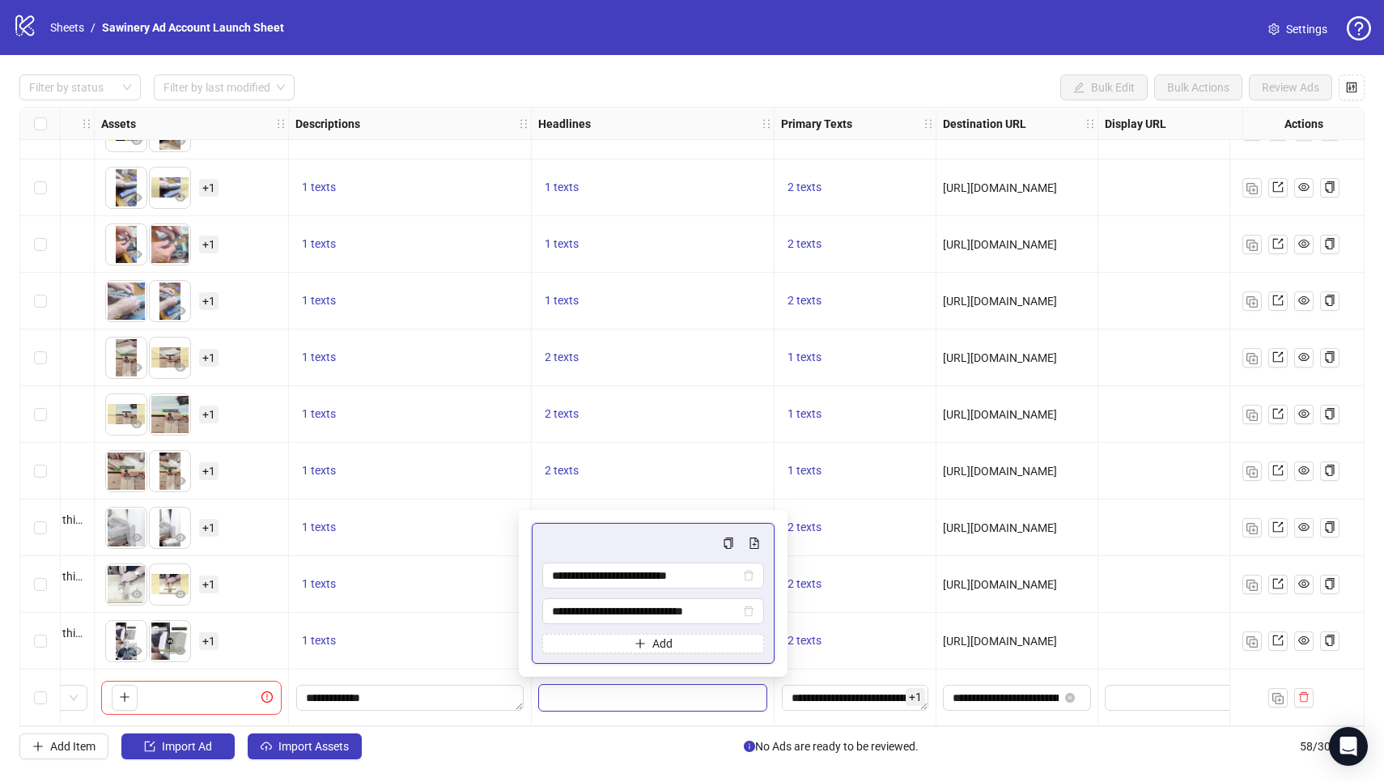
click at [651, 406] on div "2 texts" at bounding box center [652, 414] width 229 height 19
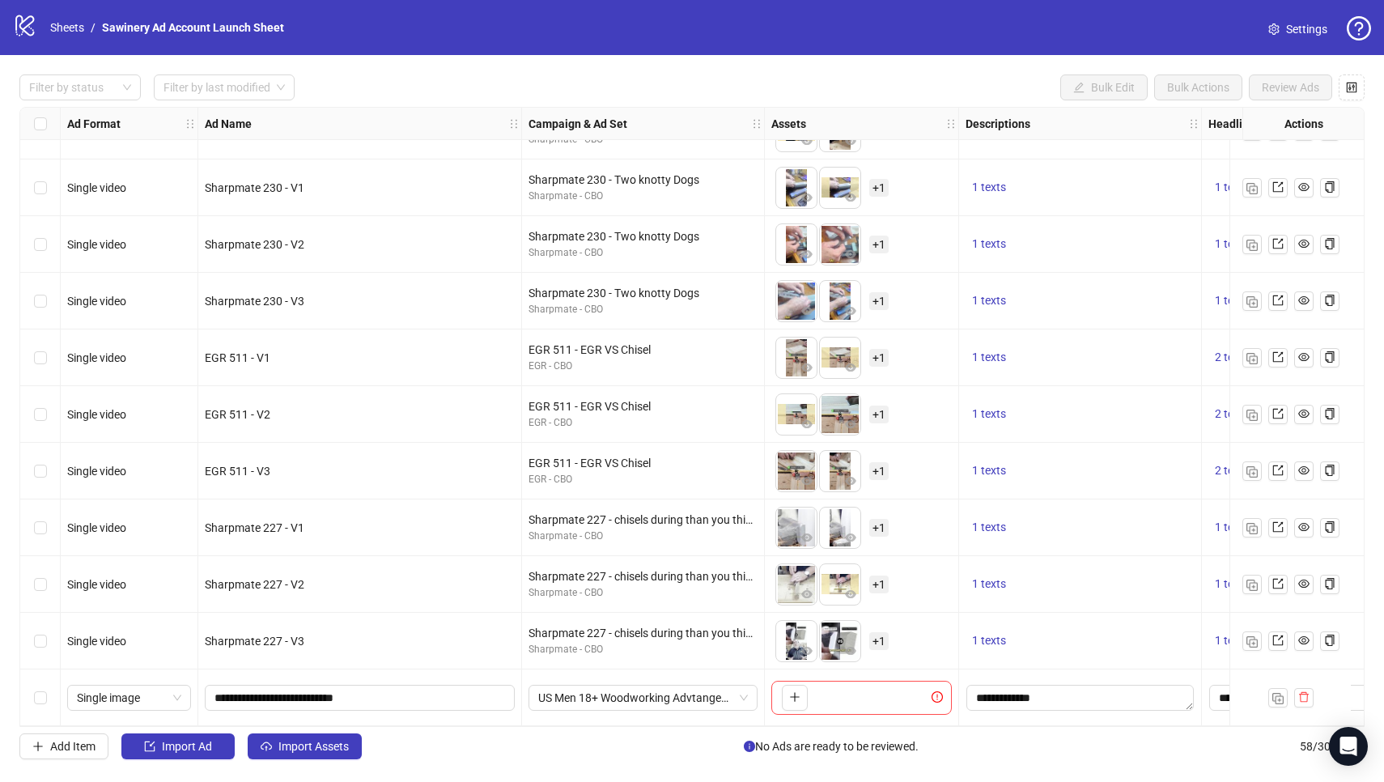
scroll to position [2706, 0]
click at [815, 692] on div "To pick up a draggable item, press the space bar. While dragging, use the arrow…" at bounding box center [861, 697] width 180 height 34
click at [794, 697] on icon "plus" at bounding box center [794, 697] width 9 height 1
click at [819, 691] on div "To pick up a draggable item, press the space bar. While dragging, use the arrow…" at bounding box center [861, 697] width 180 height 34
click at [802, 691] on button "button" at bounding box center [795, 698] width 26 height 26
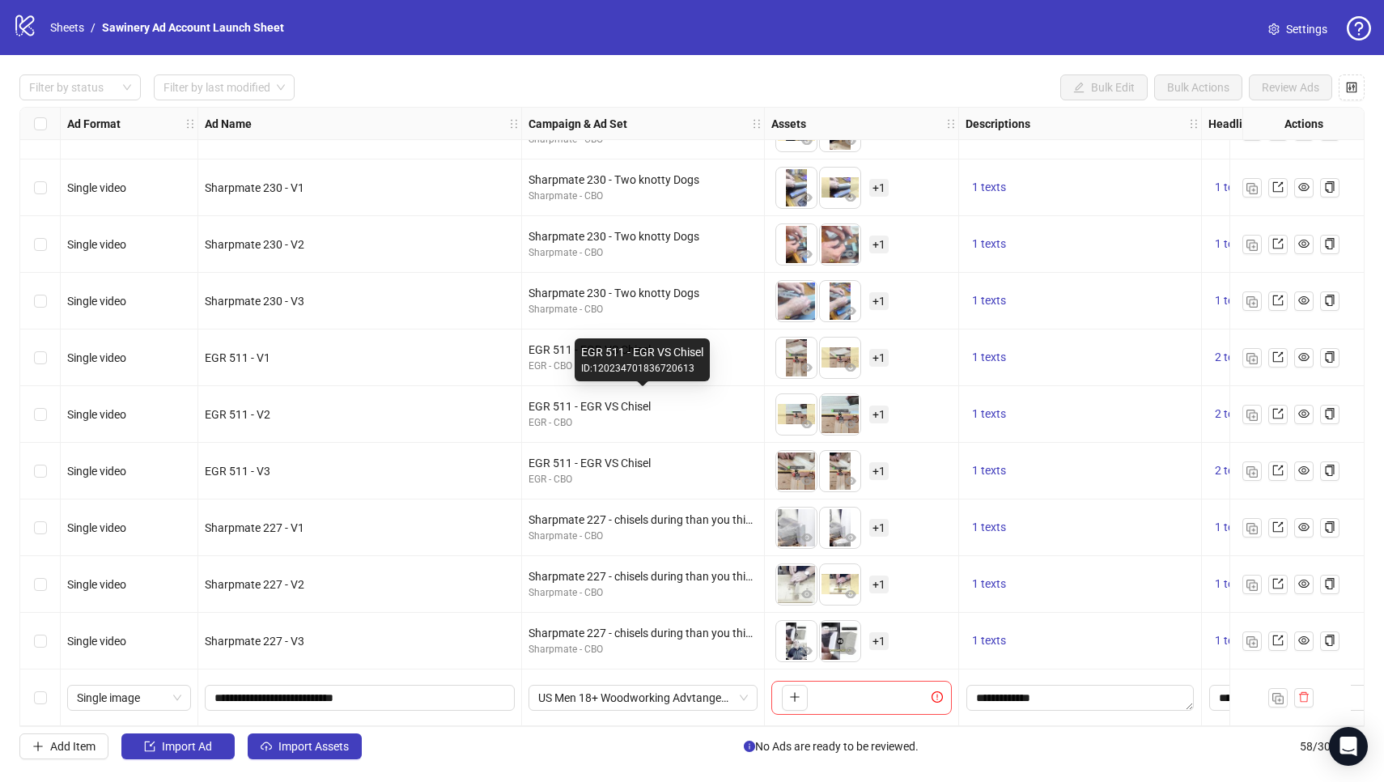
scroll to position [0, 0]
click at [804, 685] on button "button" at bounding box center [795, 698] width 26 height 26
click at [790, 695] on icon "plus" at bounding box center [794, 696] width 11 height 11
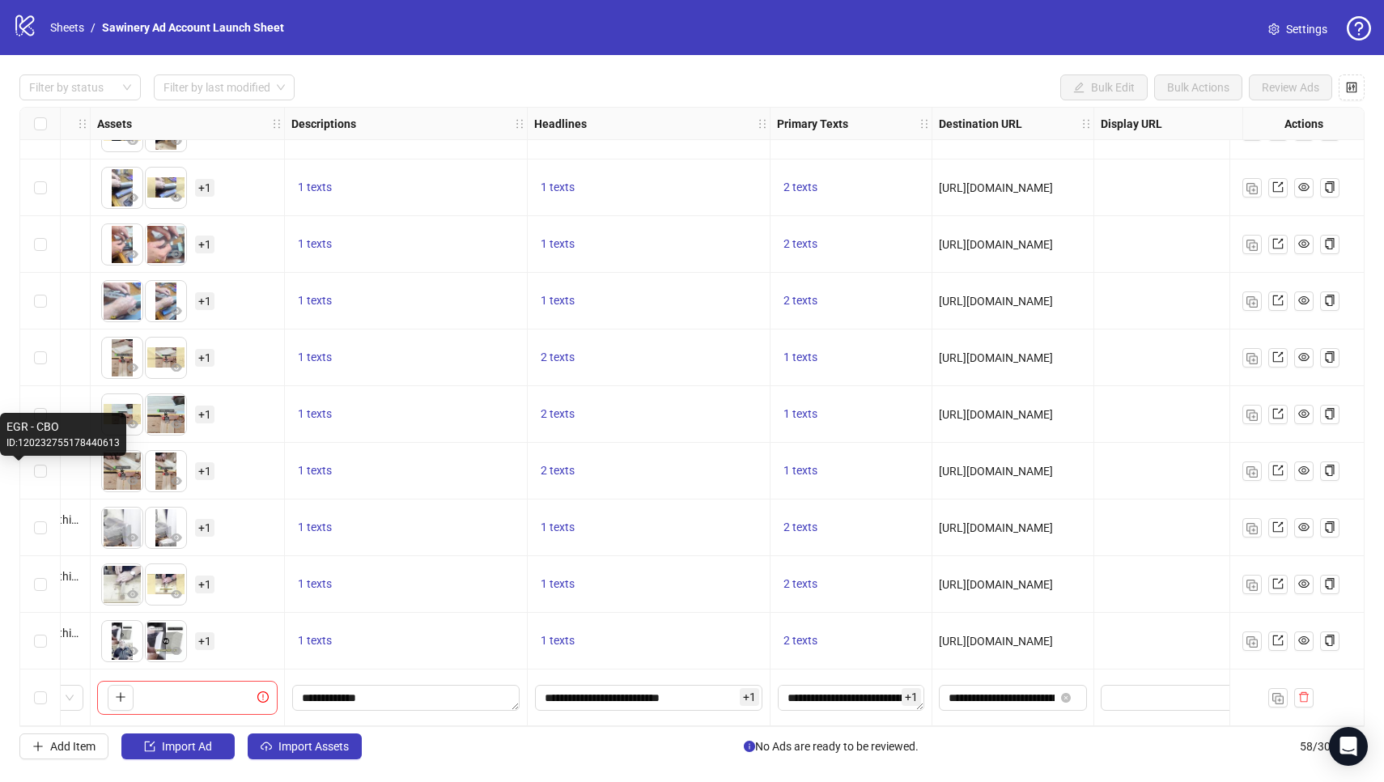
scroll to position [2706, 732]
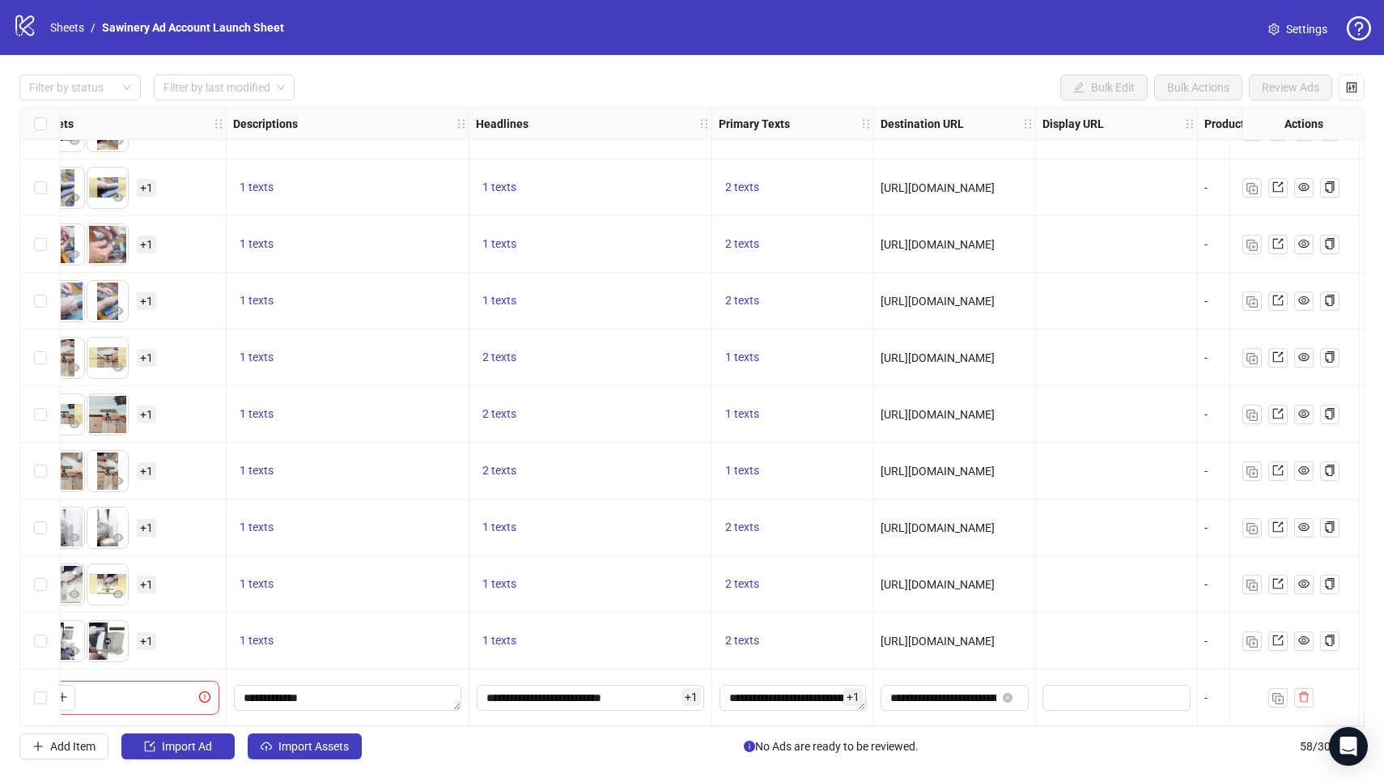
drag, startPoint x: 655, startPoint y: 167, endPoint x: 895, endPoint y: 68, distance: 259.8
click at [895, 68] on div "Filter by status Filter by last modified Bulk Edit Bulk Actions Review Ads Ad F…" at bounding box center [692, 416] width 1384 height 723
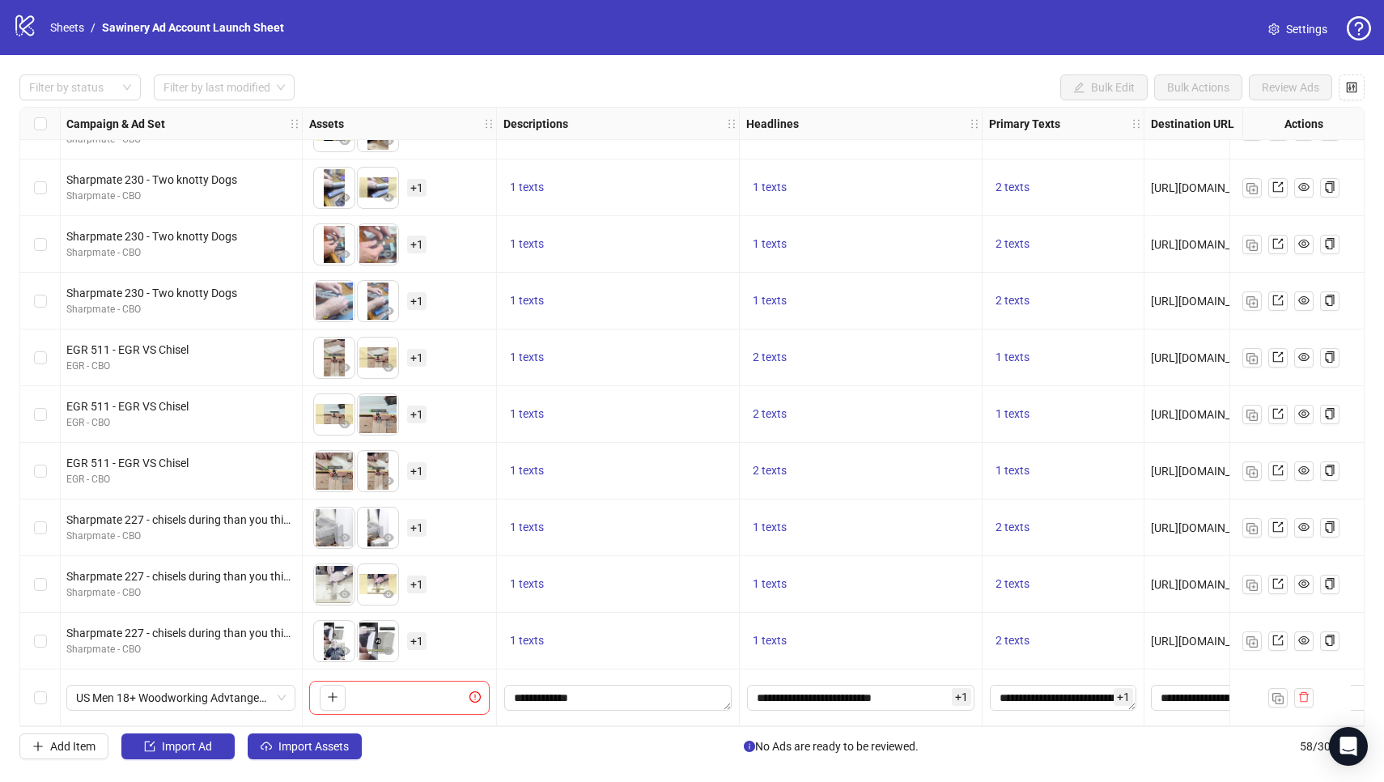
click at [349, 686] on div "To pick up a draggable item, press the space bar. While dragging, use the arrow…" at bounding box center [399, 697] width 180 height 34
click at [331, 691] on icon "plus" at bounding box center [332, 696] width 11 height 11
click at [330, 691] on icon "plus" at bounding box center [332, 696] width 11 height 11
click at [324, 691] on button "button" at bounding box center [333, 698] width 26 height 26
